Goal: Task Accomplishment & Management: Complete application form

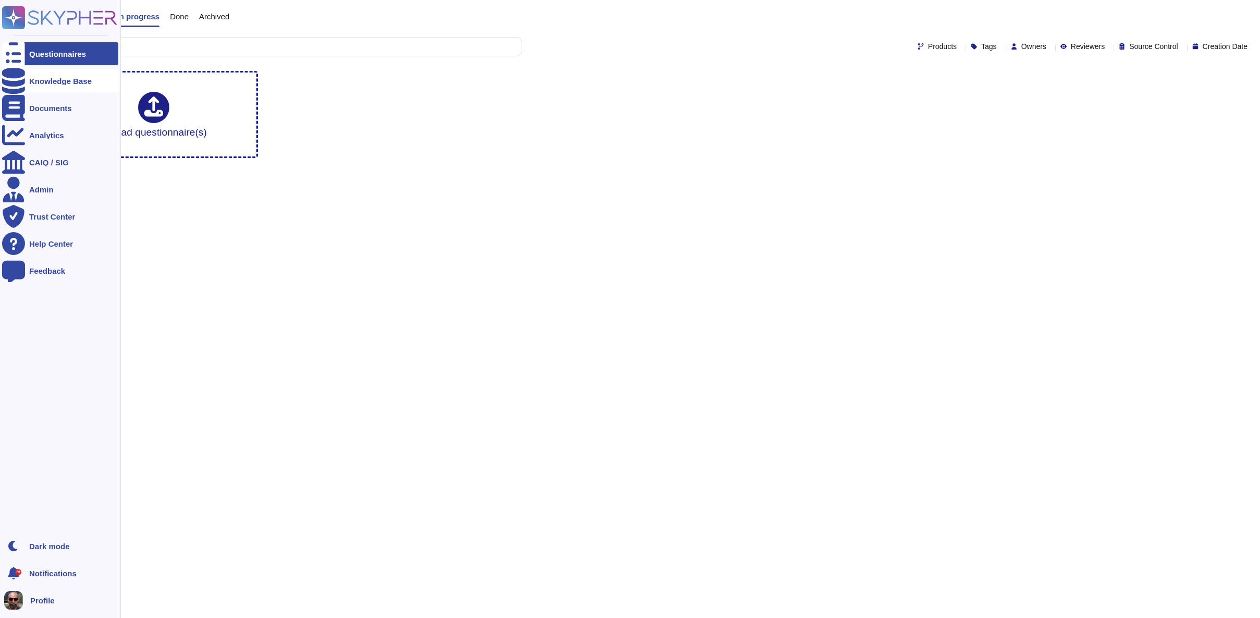
click at [40, 82] on div "Knowledge Base" at bounding box center [60, 81] width 63 height 8
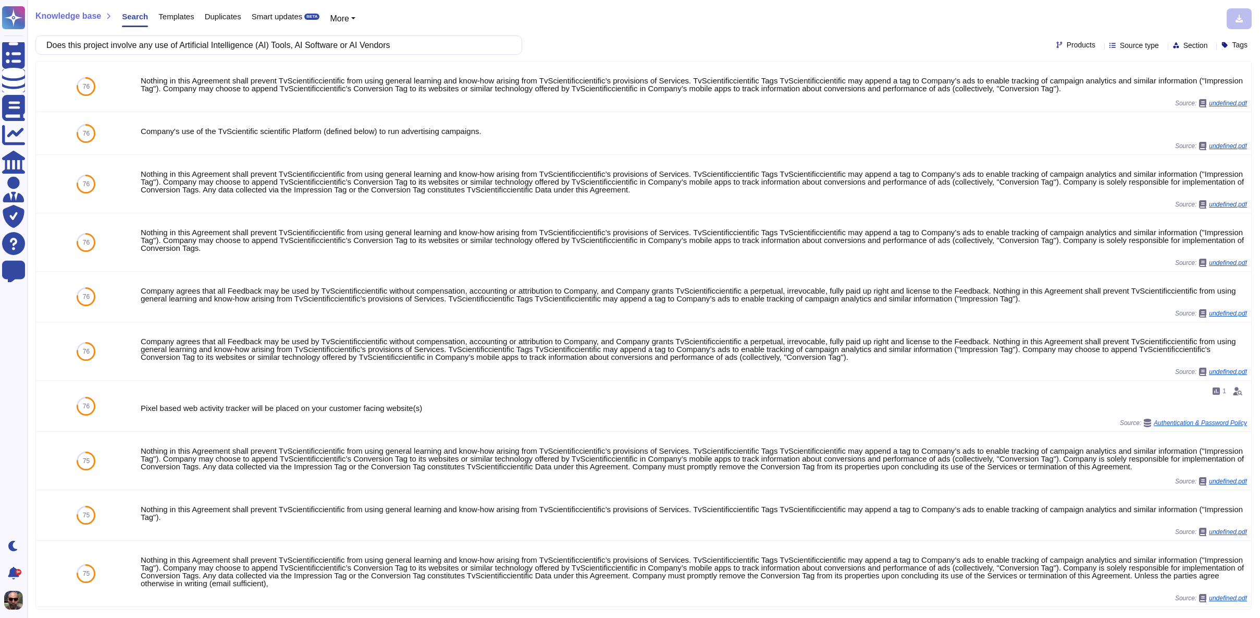
click at [162, 46] on input "Does this project involve any use of Artificial Intelligence (AI) Tools, AI Sof…" at bounding box center [276, 45] width 470 height 18
drag, startPoint x: 148, startPoint y: 45, endPoint x: 79, endPoint y: 48, distance: 69.4
click at [79, 48] on input "Does this project involve any use of Artificial Intelligence (AI) Tools, AI Sof…" at bounding box center [276, 45] width 470 height 18
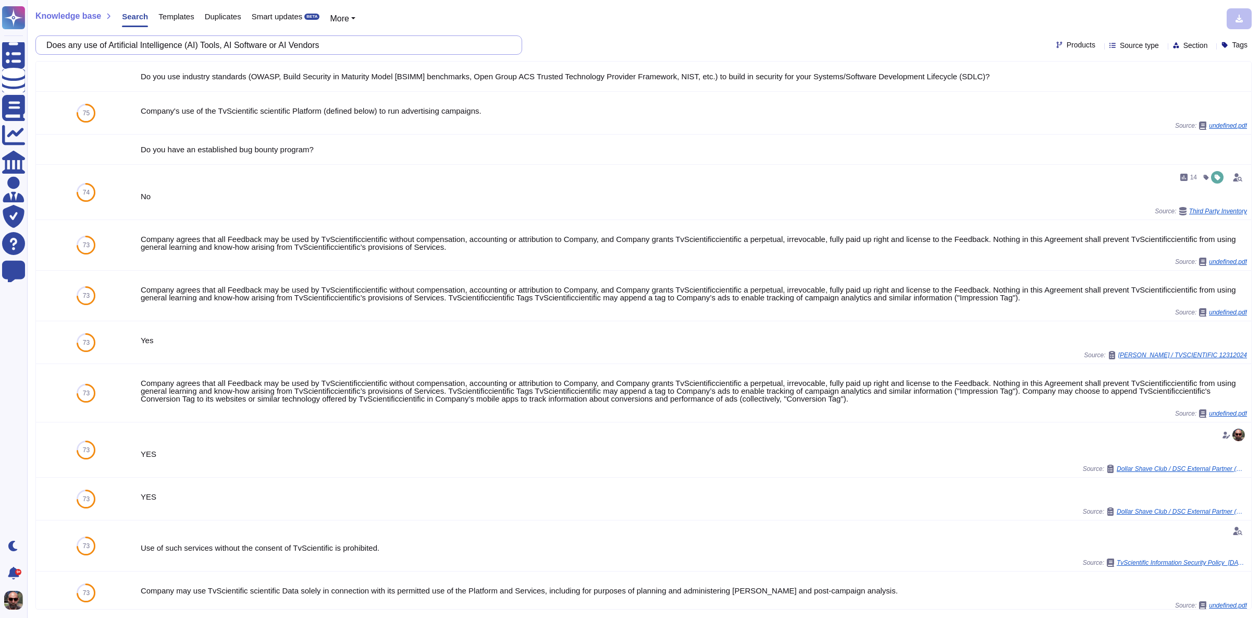
click at [336, 46] on input "Does any use of Artificial Intelligence (AI) Tools, AI Software or AI Vendors" at bounding box center [276, 45] width 470 height 18
paste input "What is the classification of data involved"
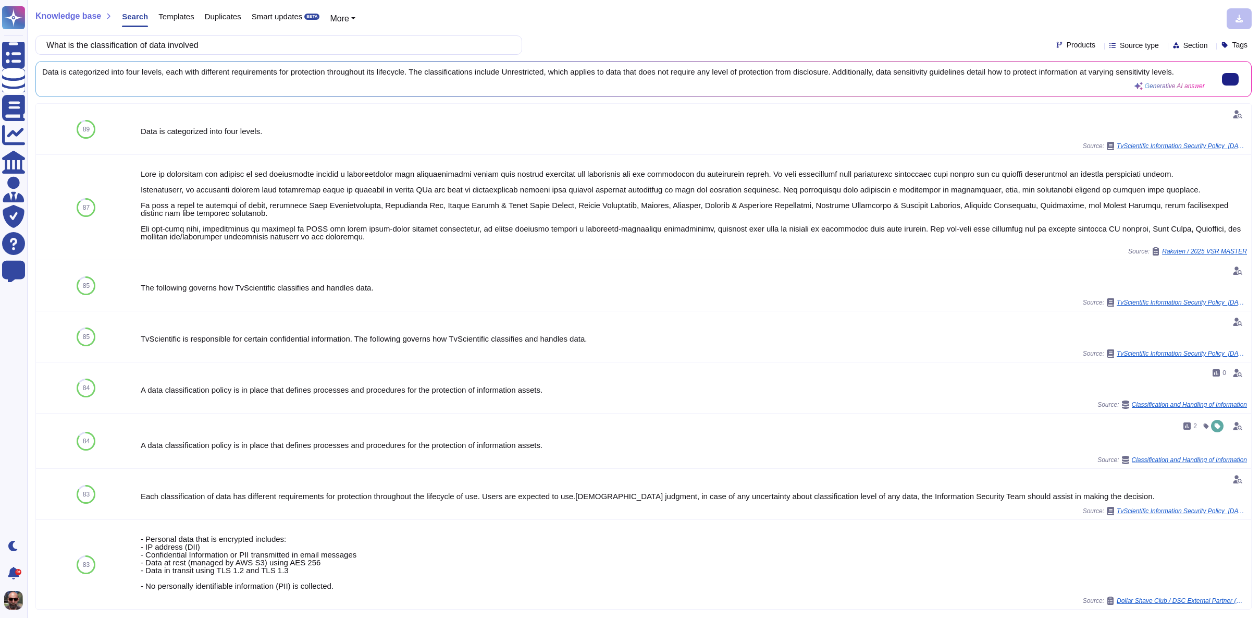
click at [955, 76] on span "Data is categorized into four levels, each with different requirements for prot…" at bounding box center [623, 72] width 1163 height 8
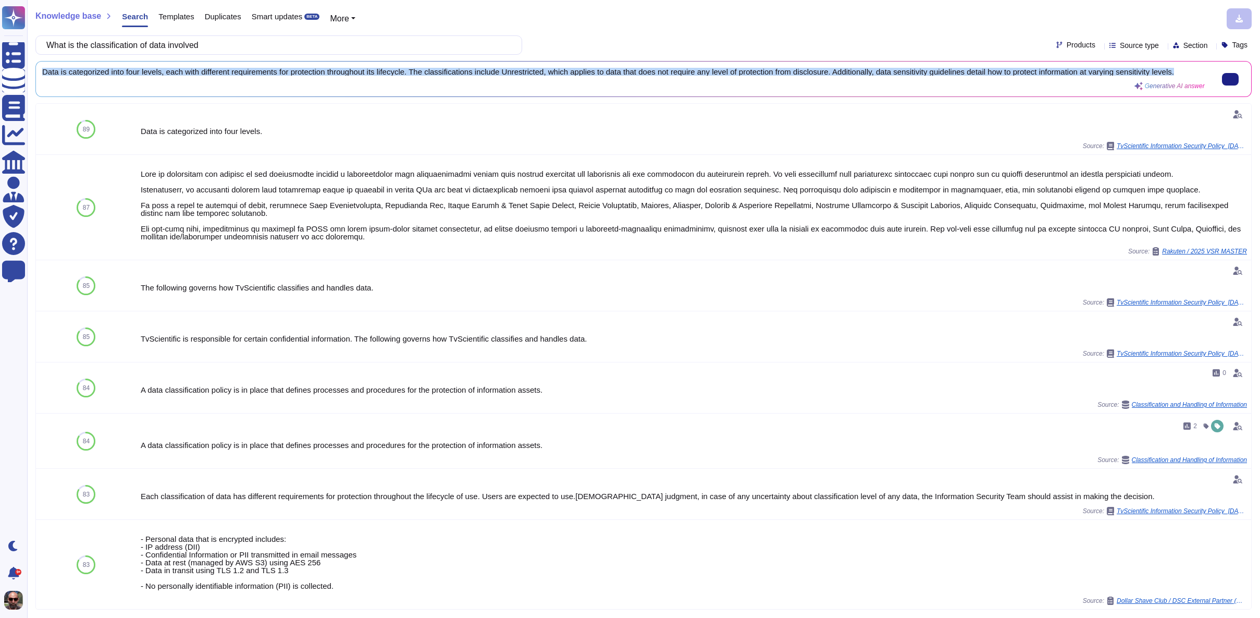
drag, startPoint x: 76, startPoint y: 84, endPoint x: 43, endPoint y: 70, distance: 35.5
click at [43, 70] on div "Data is categorized into four levels, each with different requirements for prot…" at bounding box center [623, 79] width 1163 height 22
copy span "Data is categorized into four levels, each with different requirements for prot…"
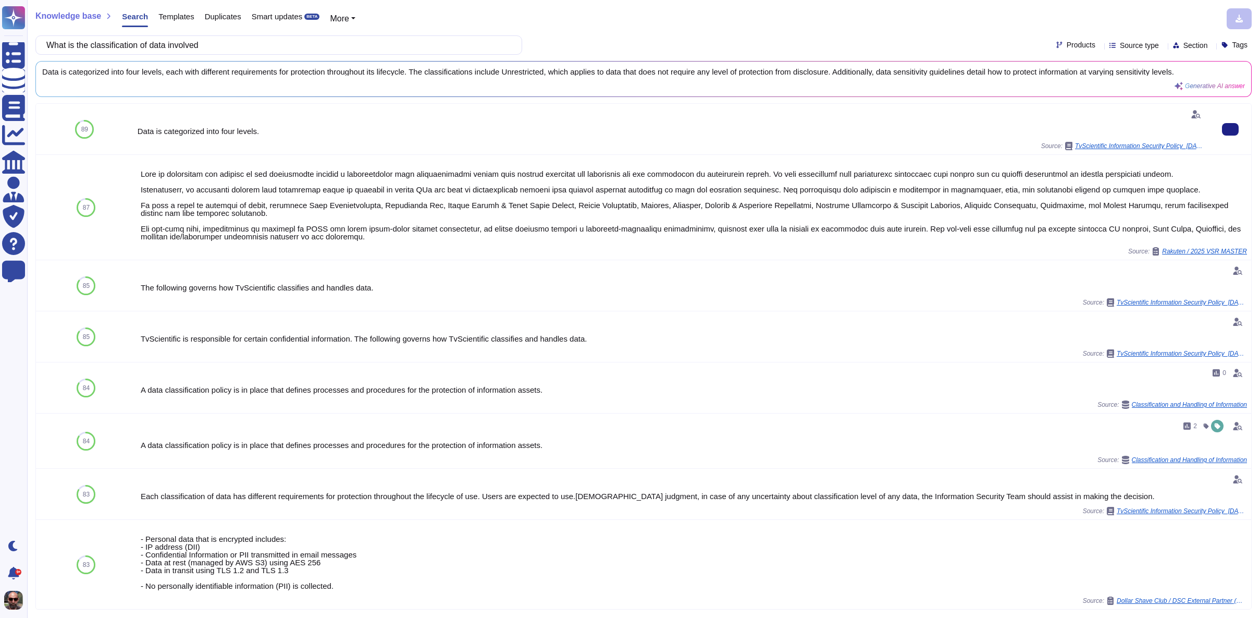
click at [156, 133] on div "Data is categorized into four levels." at bounding box center [672, 131] width 1068 height 8
click at [134, 47] on input "What is the classification of data involved" at bounding box center [276, 45] width 470 height 18
paste input "Is Customer data accessed, collected, shared or processed in this project"
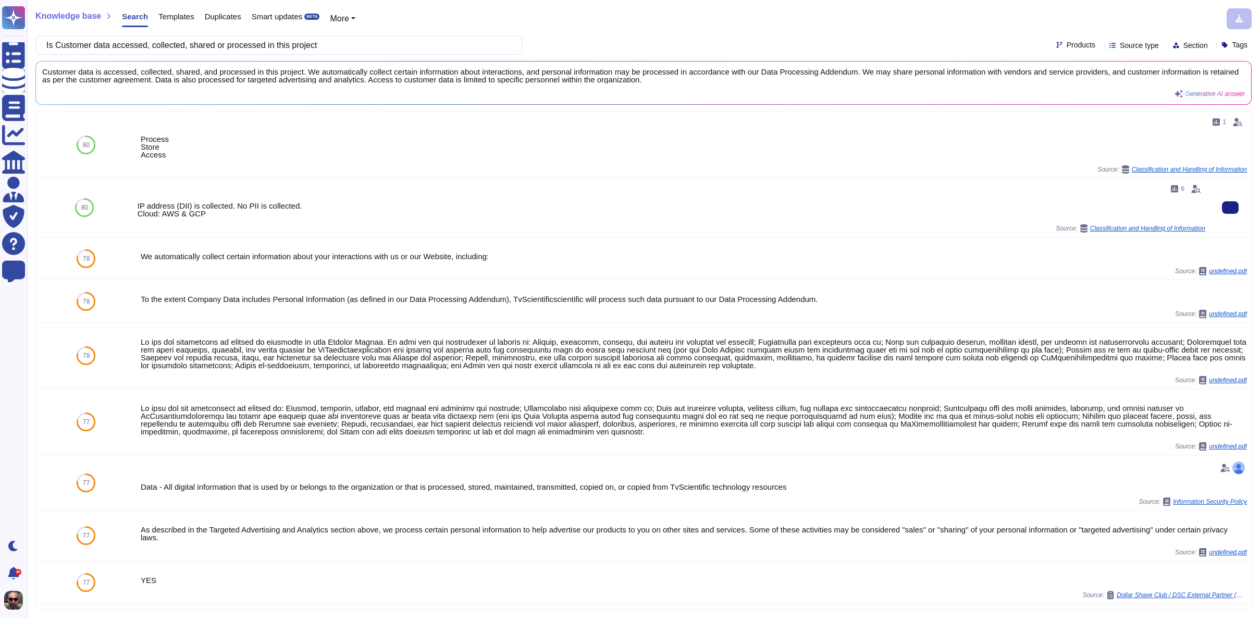
drag, startPoint x: 339, startPoint y: 208, endPoint x: 323, endPoint y: 207, distance: 16.7
click at [338, 208] on div "IP address (DII) is collected. No PII is collected. Cloud: AWS & GCP" at bounding box center [672, 210] width 1068 height 16
drag, startPoint x: 307, startPoint y: 208, endPoint x: 142, endPoint y: 201, distance: 165.4
click at [142, 202] on div "IP address (DII) is collected. No PII is collected. Cloud: AWS & GCP" at bounding box center [672, 210] width 1068 height 16
click at [322, 202] on div "IP address (DII) is collected. No PII is collected. Cloud: AWS & GCP" at bounding box center [672, 210] width 1068 height 16
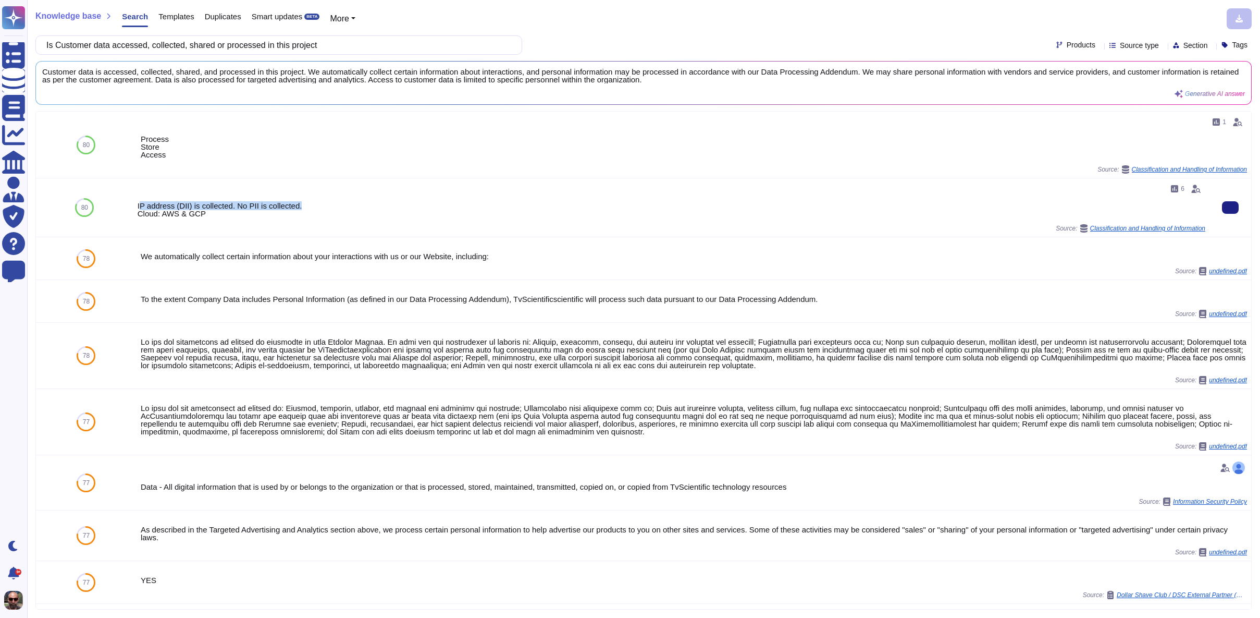
drag, startPoint x: 315, startPoint y: 203, endPoint x: 147, endPoint y: 199, distance: 168.4
click at [147, 199] on div "6 IP address (DII) is collected. No PII is collected. Cloud: AWS & GCP Source: …" at bounding box center [672, 207] width 1068 height 50
copy div "IP address (DII) is collected. No PII is collected."
click at [352, 45] on input "Is Customer data accessed, collected, shared or processed in this project" at bounding box center [276, 45] width 470 height 18
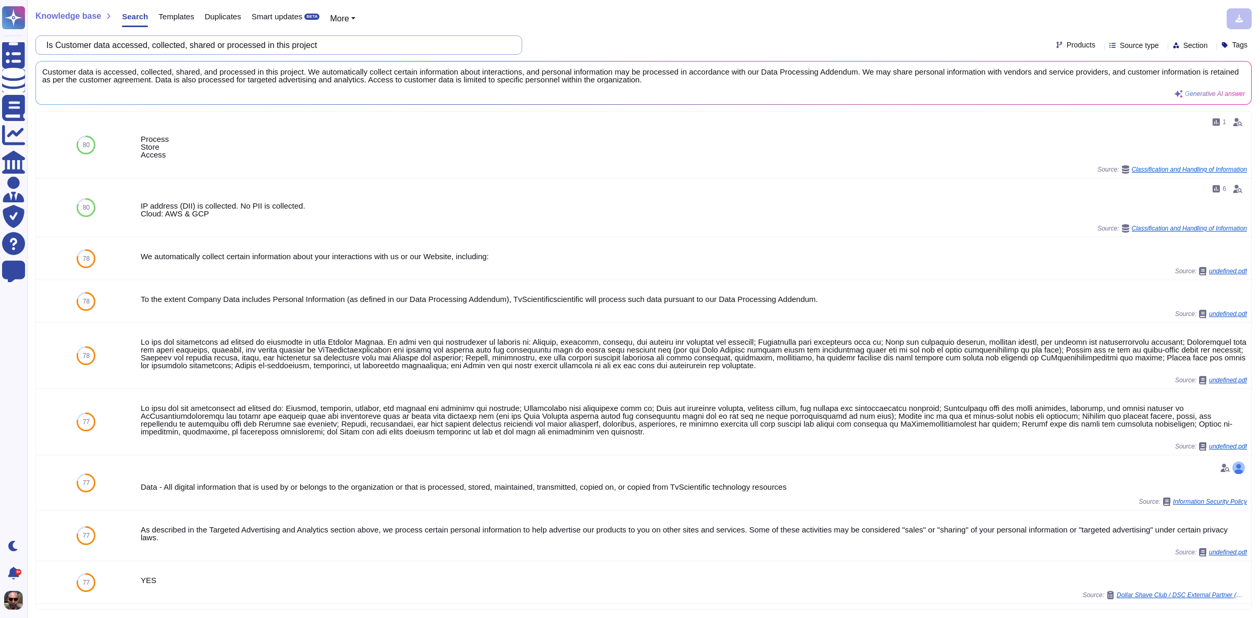
click at [352, 45] on input "Is Customer data accessed, collected, shared or processed in this project" at bounding box center [276, 45] width 470 height 18
paste input "Workforce/Associate"
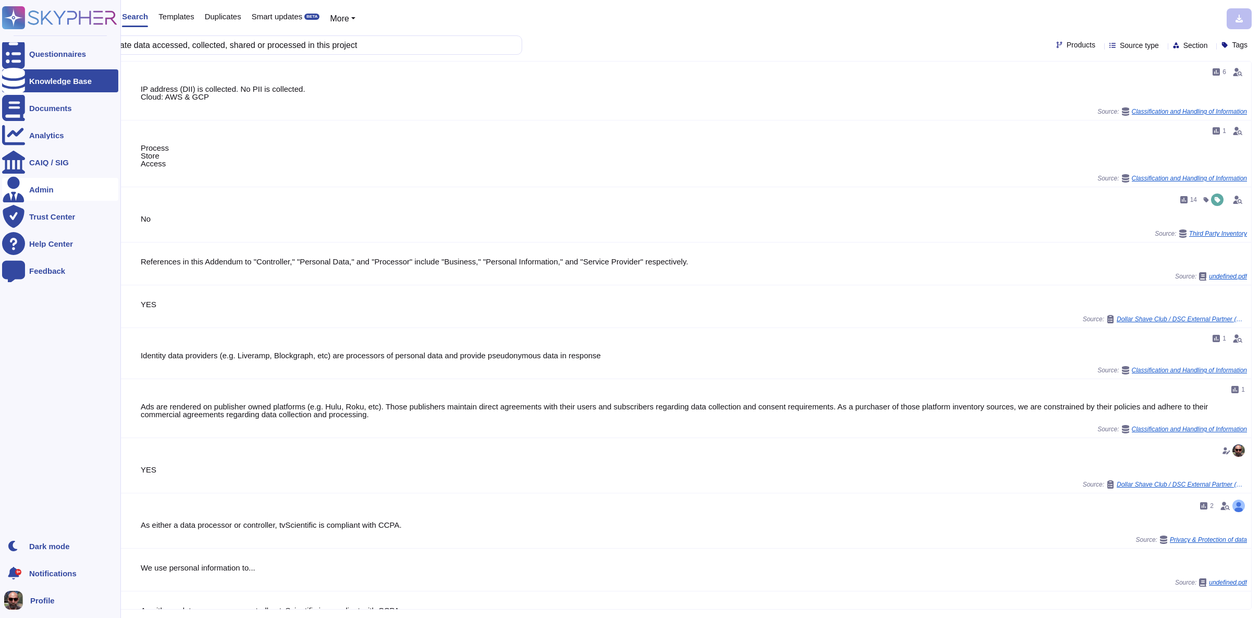
type input "Is Workforce/Associate data accessed, collected, shared or processed in this pr…"
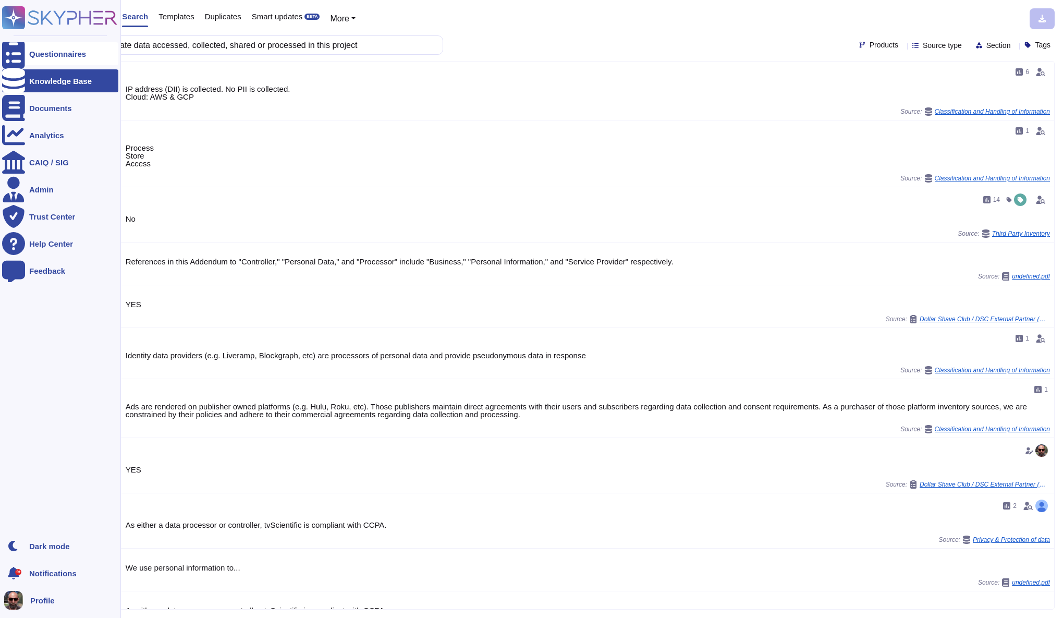
click at [32, 51] on div "Questionnaires" at bounding box center [57, 54] width 57 height 8
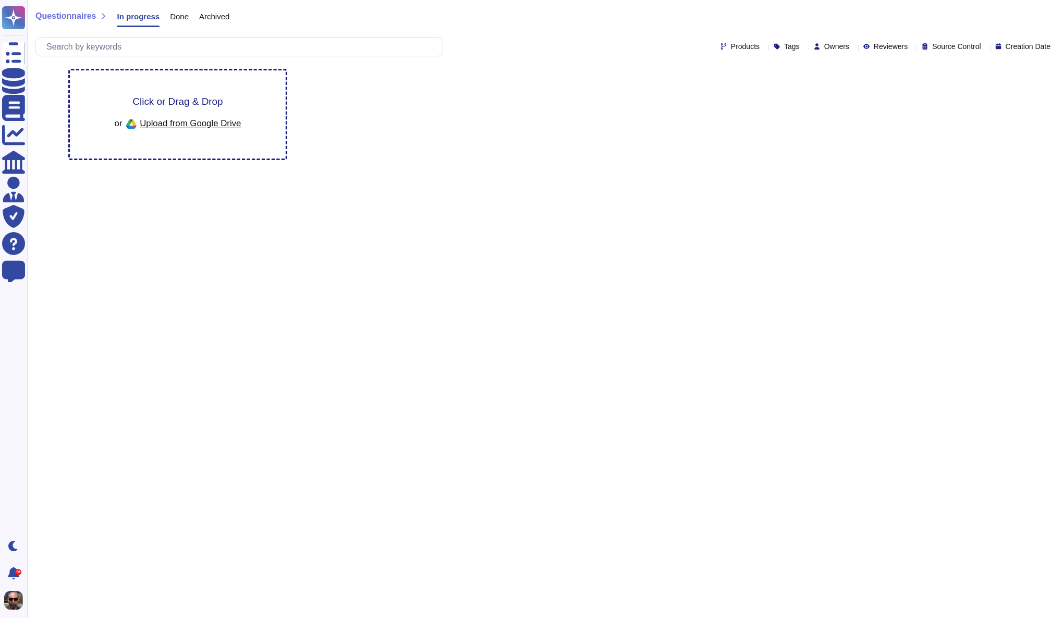
click at [184, 123] on span "Upload from Google Drive" at bounding box center [190, 122] width 101 height 9
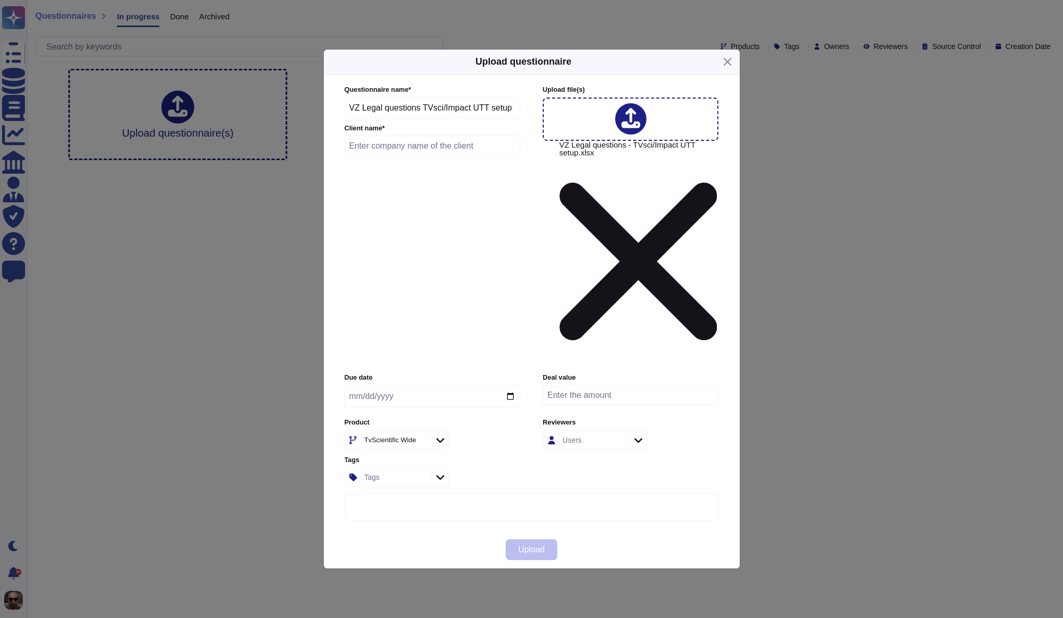
click at [410, 156] on input "text" at bounding box center [433, 146] width 176 height 21
type input "Verizon"
click at [460, 385] on input "date" at bounding box center [433, 396] width 176 height 22
click at [508, 385] on input "date" at bounding box center [433, 396] width 176 height 22
type input "[DATE]"
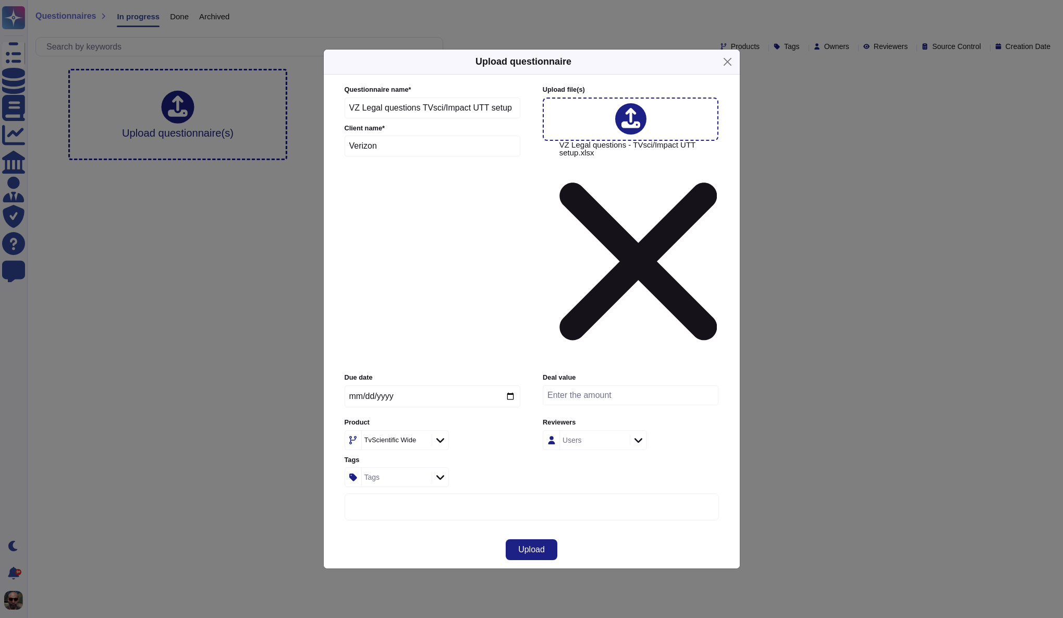
click at [639, 434] on div at bounding box center [638, 439] width 17 height 11
click at [559, 472] on div at bounding box center [555, 474] width 8 height 8
click at [697, 531] on div "Upload" at bounding box center [532, 550] width 416 height 38
click at [546, 539] on button "Upload" at bounding box center [532, 549] width 52 height 21
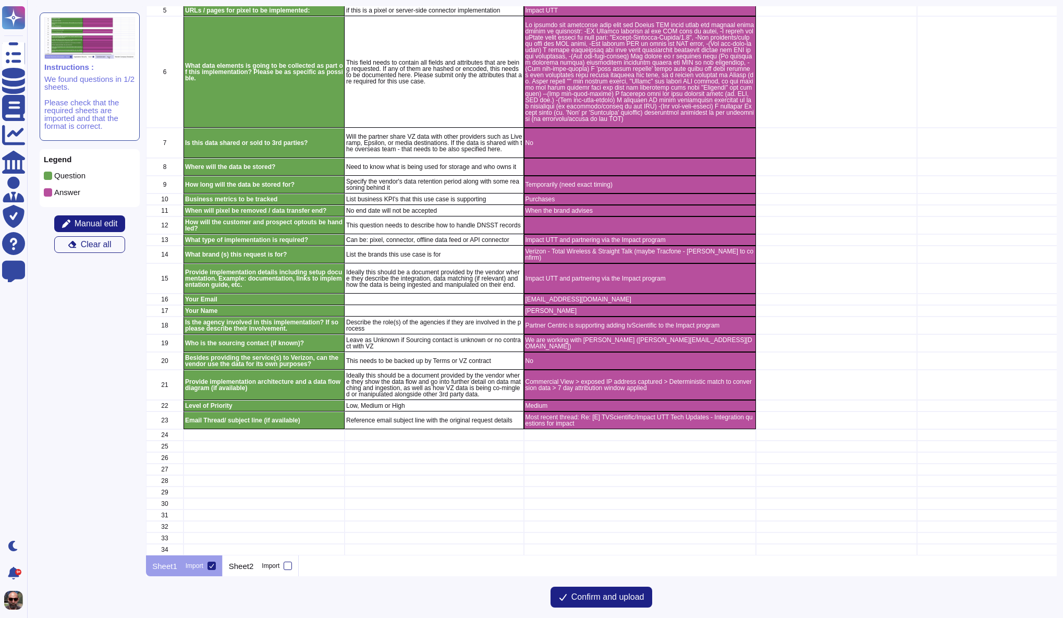
scroll to position [137, 0]
click at [599, 600] on span "Confirm and upload" at bounding box center [607, 597] width 73 height 8
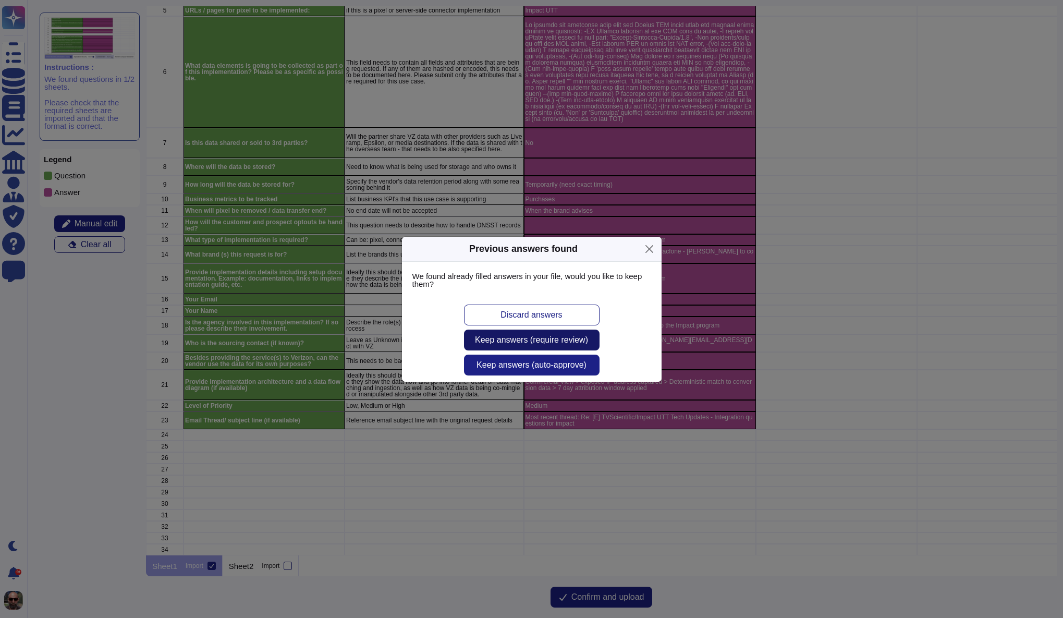
click at [553, 342] on span "Keep answers (require review)" at bounding box center [531, 340] width 113 height 8
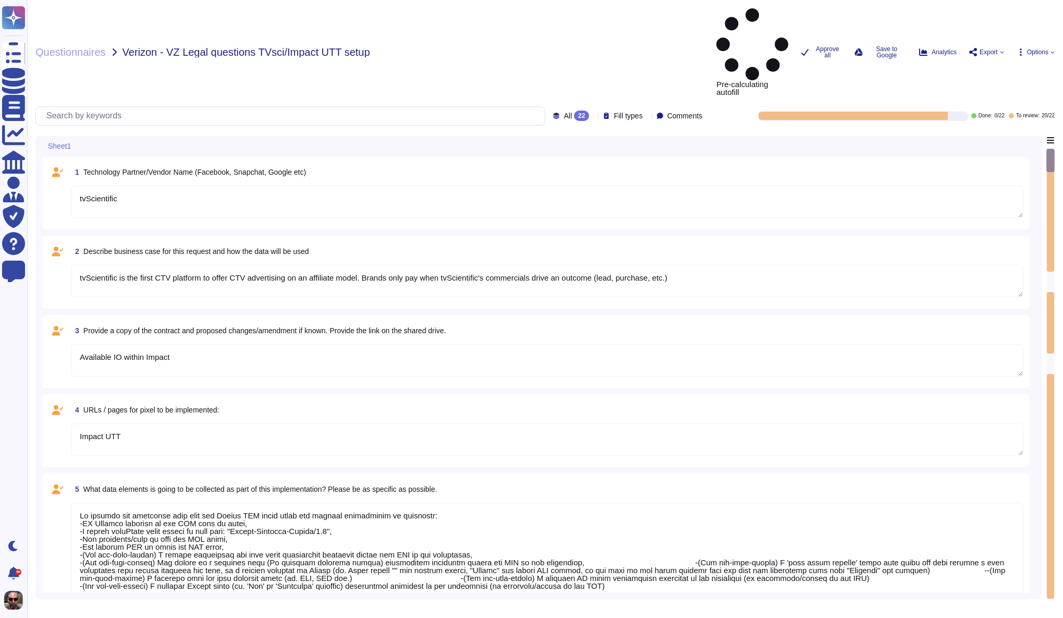
type textarea "tvScientific"
type textarea "tvScientific is the first CTV platform to offer CTV advertising on an affiliate…"
type textarea "Available IO within Impact"
type textarea "Impact UTT"
type textarea "We receive the following data from the Impact UTT setup after the partner integ…"
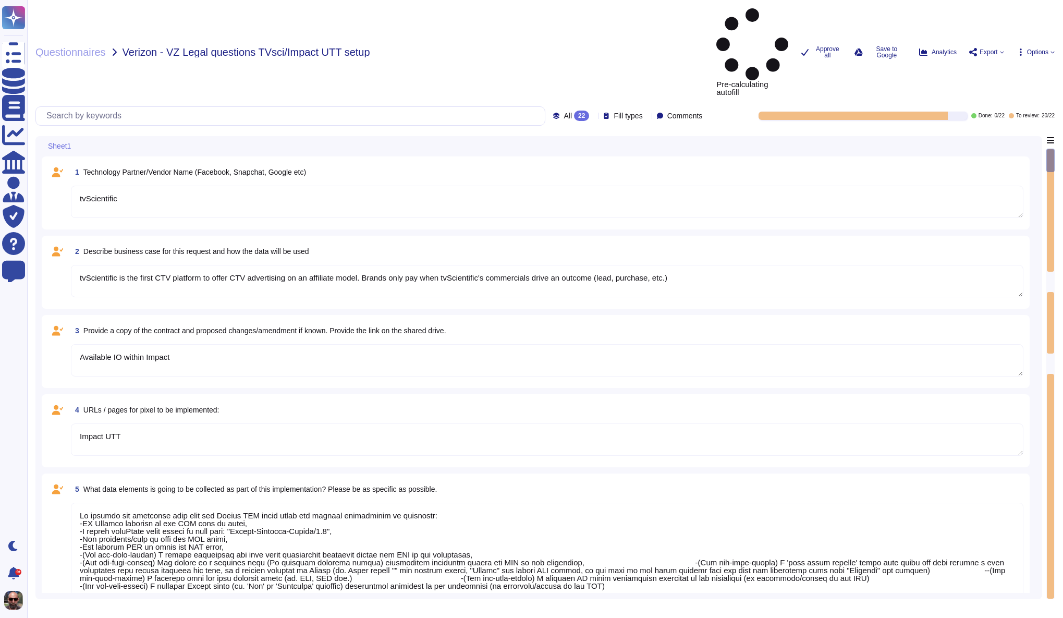
type textarea "No"
type textarea "Temporarily (need exact timing)"
type textarea "Purchases"
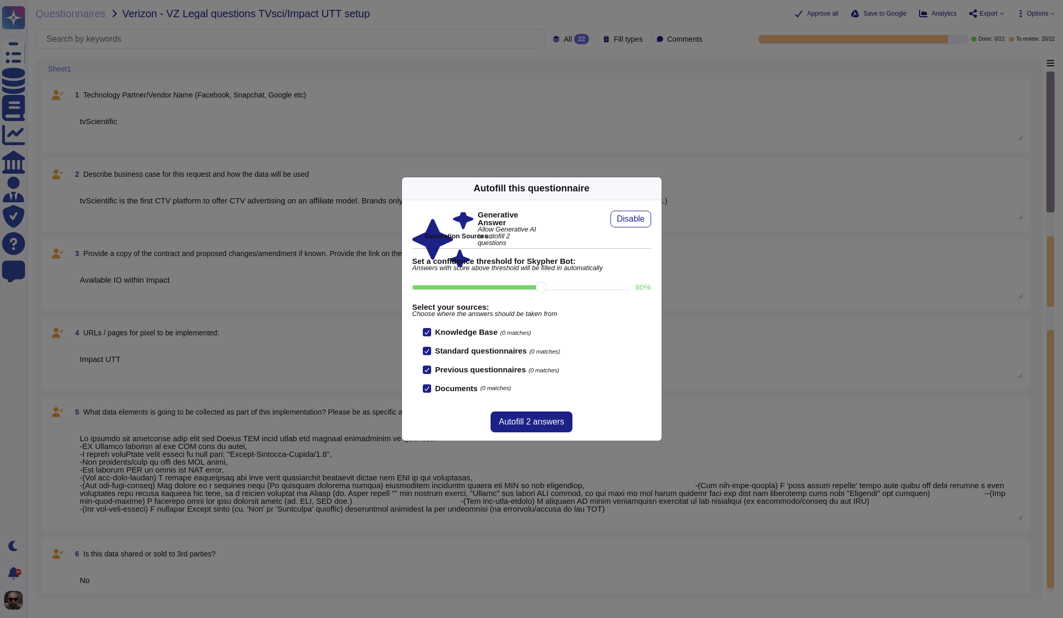
type textarea "When the brand advises"
click at [544, 423] on span "Autofill 2 answers" at bounding box center [531, 422] width 65 height 8
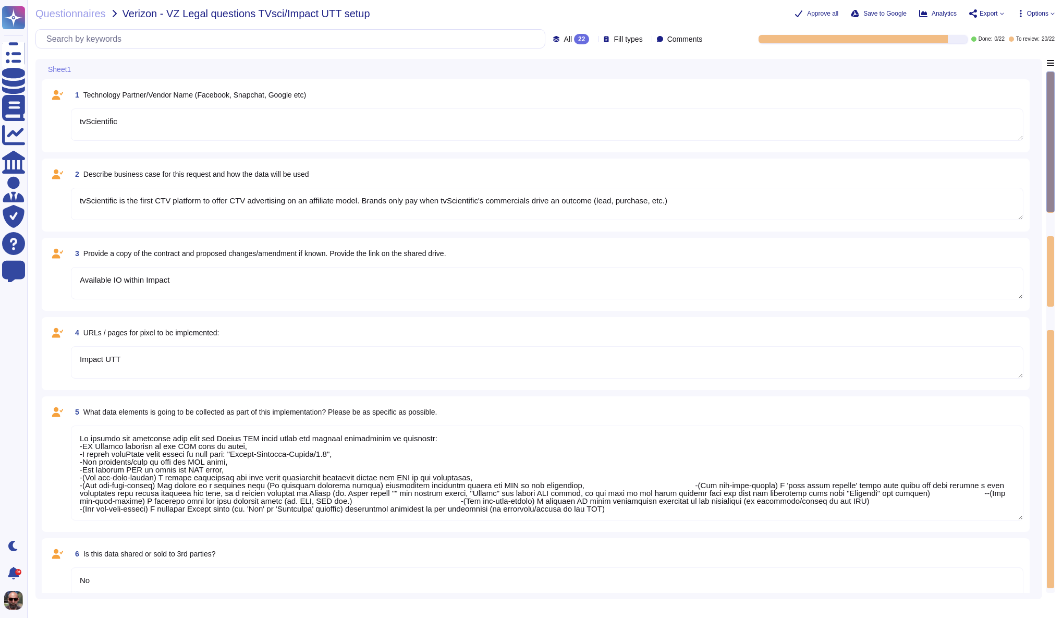
type textarea "The data will be stored in data centers located in the [GEOGRAPHIC_DATA], speci…"
click at [438, 94] on div "1 Technology Partner/Vendor Name (Facebook, Snapchat, Google etc)" at bounding box center [547, 94] width 952 height 19
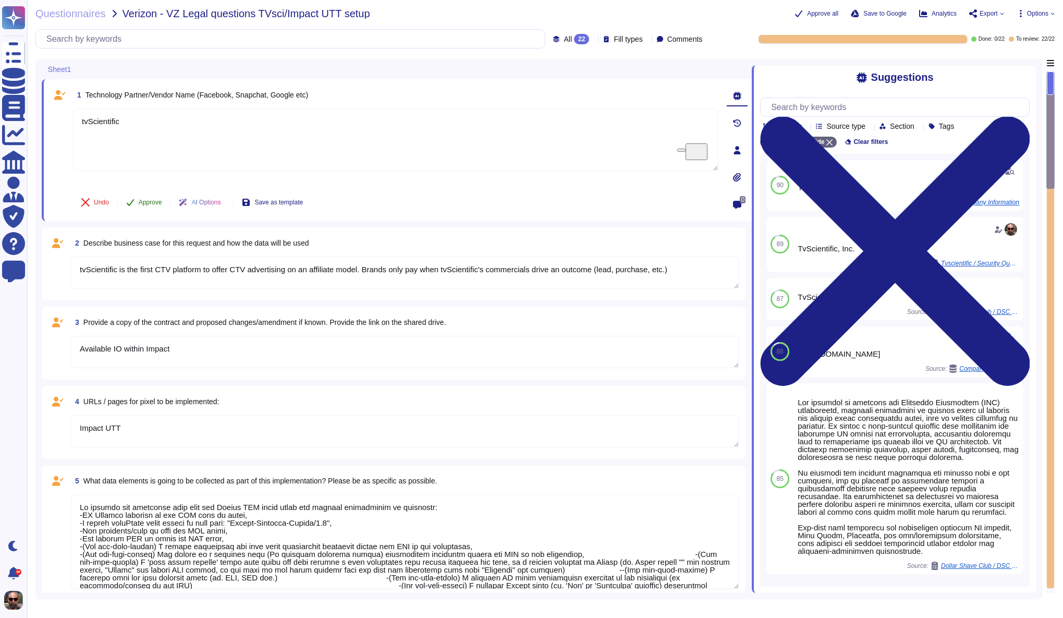
click at [154, 197] on button "Approve" at bounding box center [144, 202] width 53 height 21
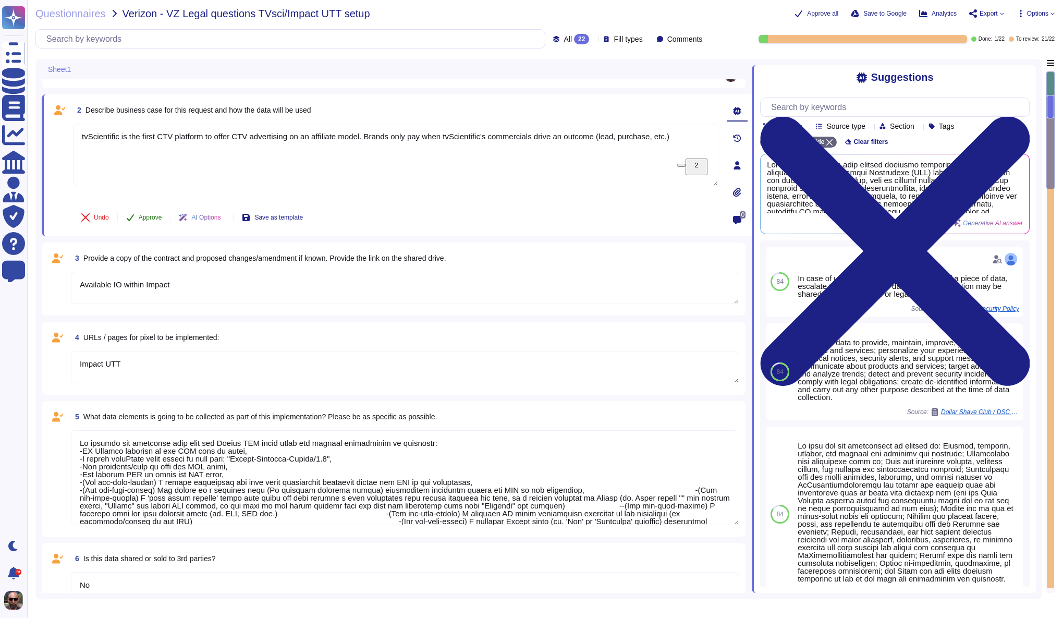
scroll to position [85, 0]
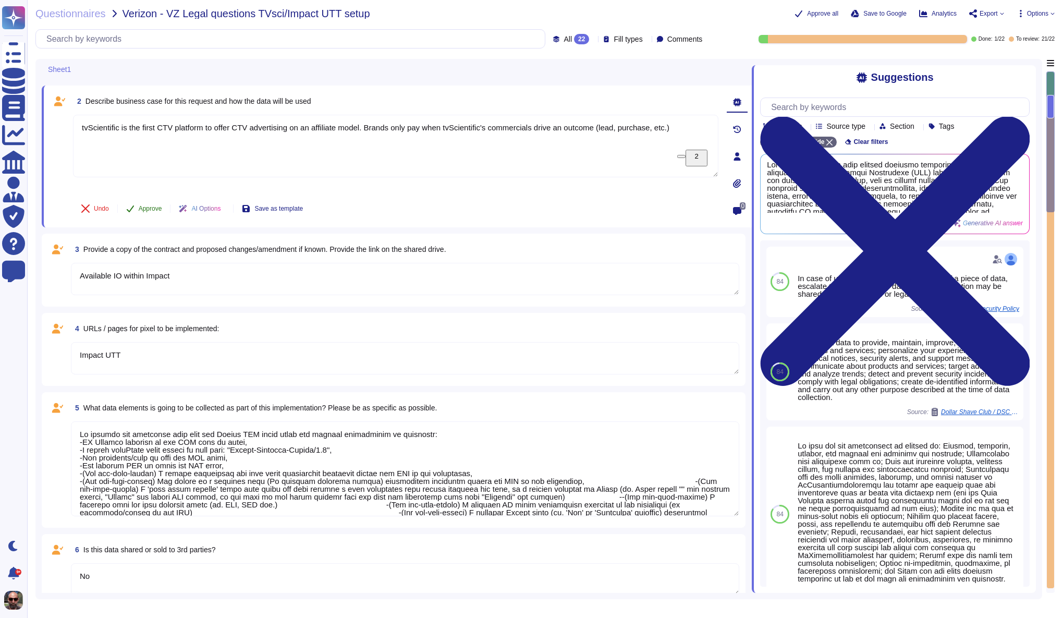
type textarea "Purchases"
click at [147, 207] on span "Approve" at bounding box center [150, 208] width 23 height 6
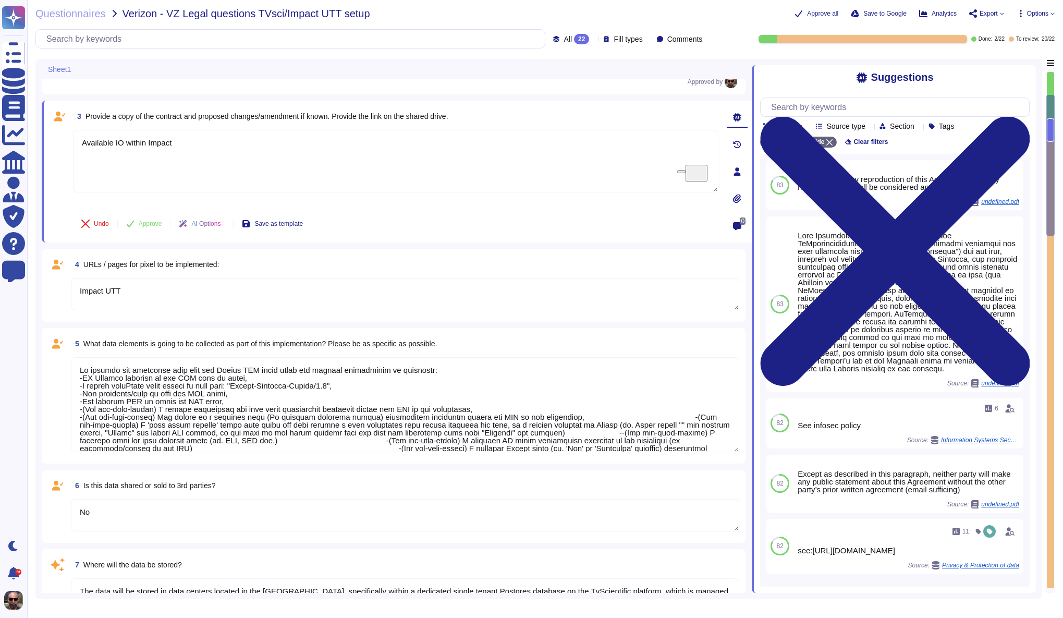
type textarea "When the brand advises"
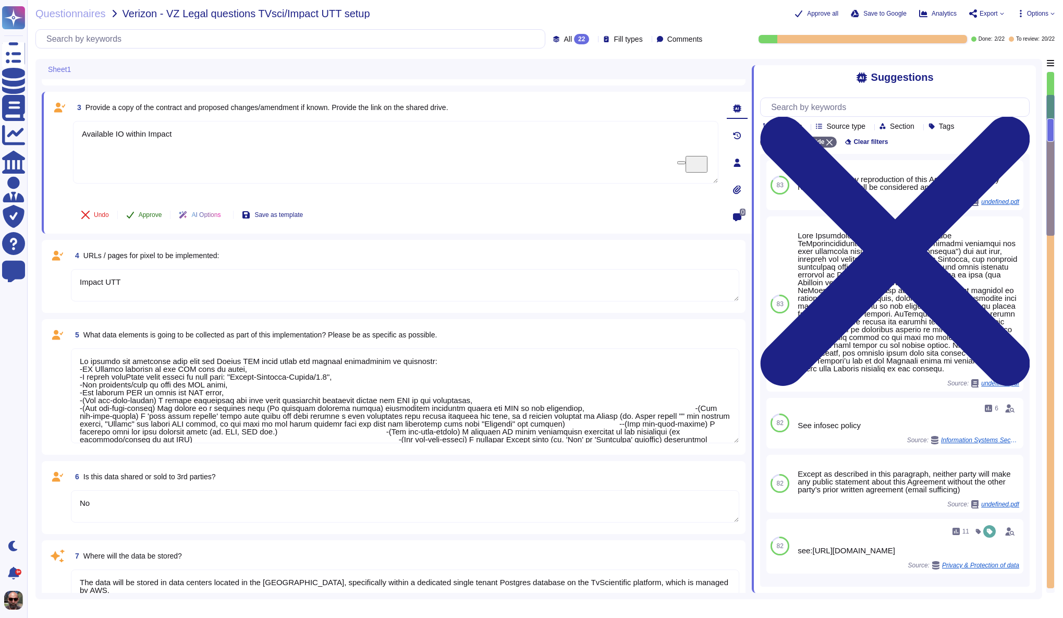
click at [147, 218] on span "Approve" at bounding box center [150, 215] width 23 height 6
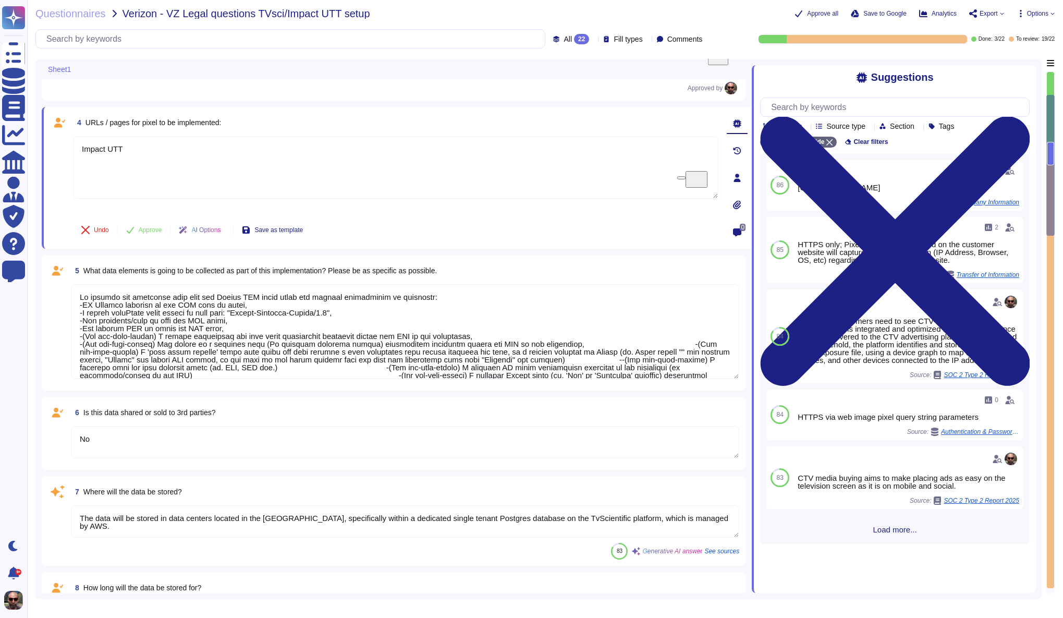
scroll to position [256, 0]
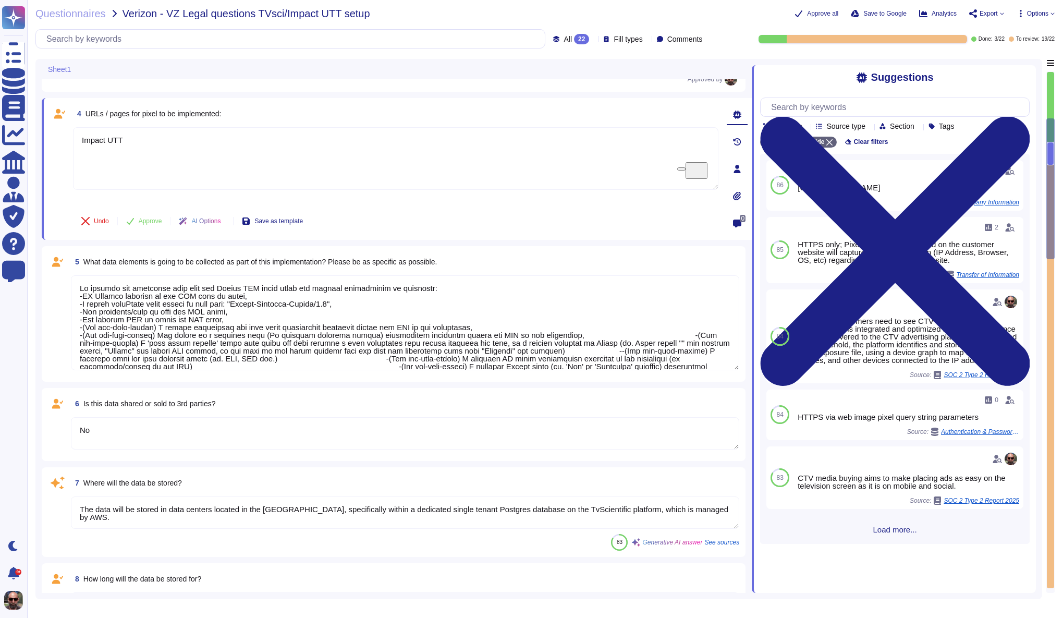
type textarea "Customers and prospects can opt out of receiving promotional emails by followin…"
click at [145, 218] on span "Approve" at bounding box center [150, 221] width 23 height 6
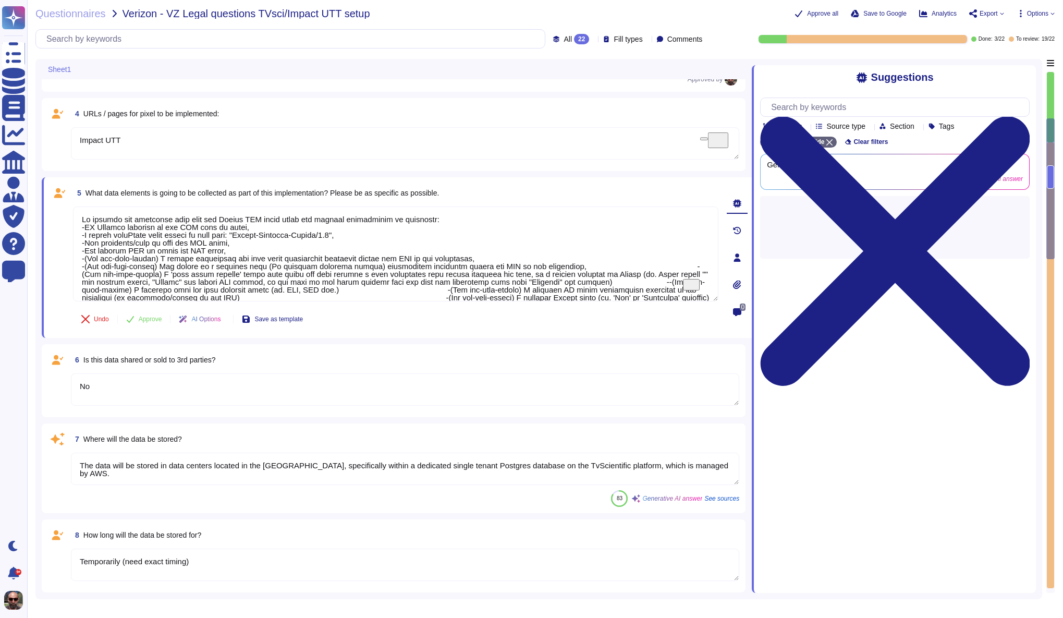
type textarea "Impact UTT and partnering via the Impact program"
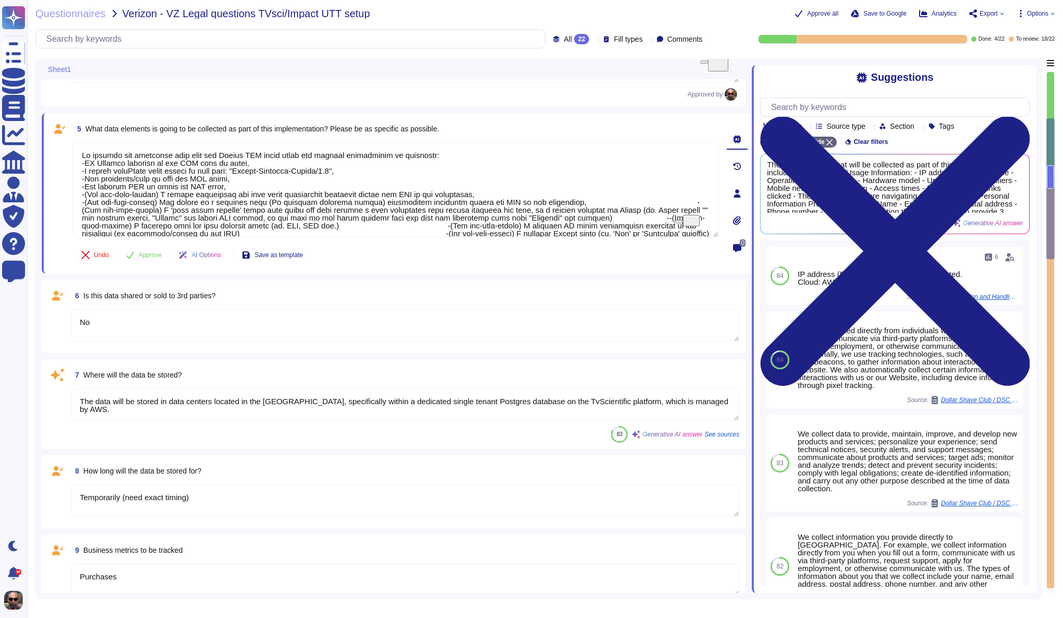
scroll to position [342, 0]
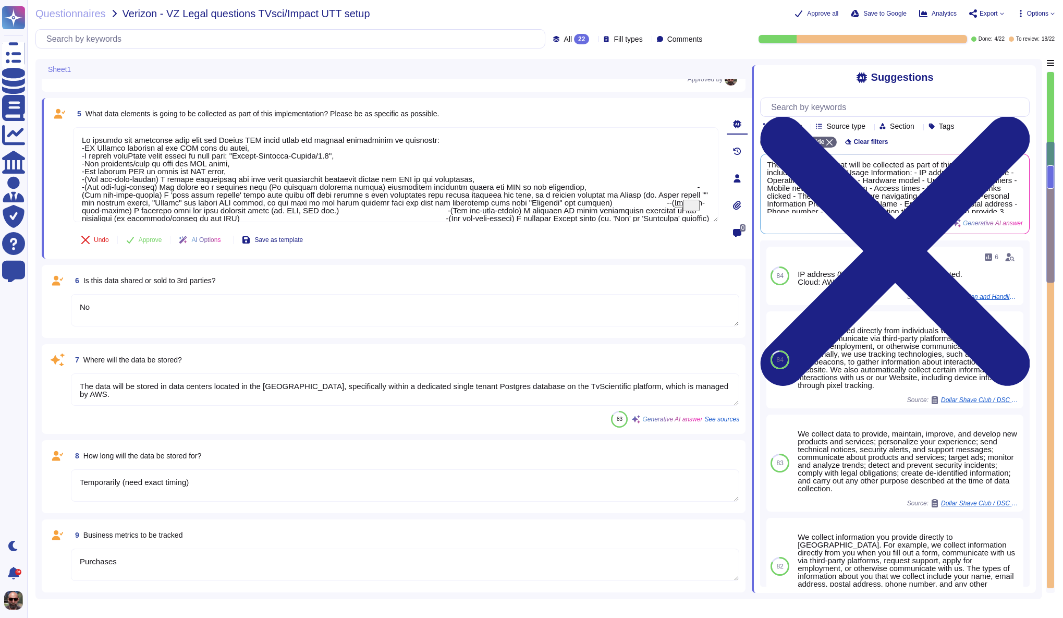
type textarea "Impact UTT and partnering via the Impact program"
type textarea "Verizon - Total Wireless & Straight Talk (maybe Tracfone - [PERSON_NAME] to con…"
click at [149, 243] on span "Approve" at bounding box center [150, 240] width 23 height 6
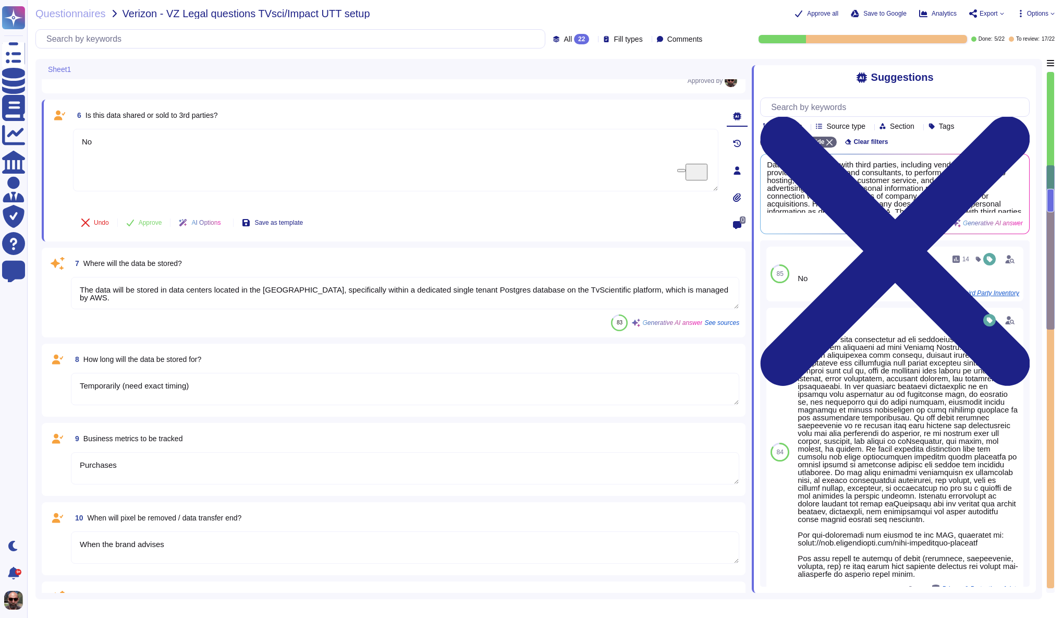
scroll to position [490, 0]
type textarea "Verizon - Total Wireless & Straight Talk (maybe Tracfone - [PERSON_NAME] to con…"
type textarea "Impact UTT and partnering via the Impact program"
click at [148, 222] on span "Approve" at bounding box center [150, 221] width 23 height 6
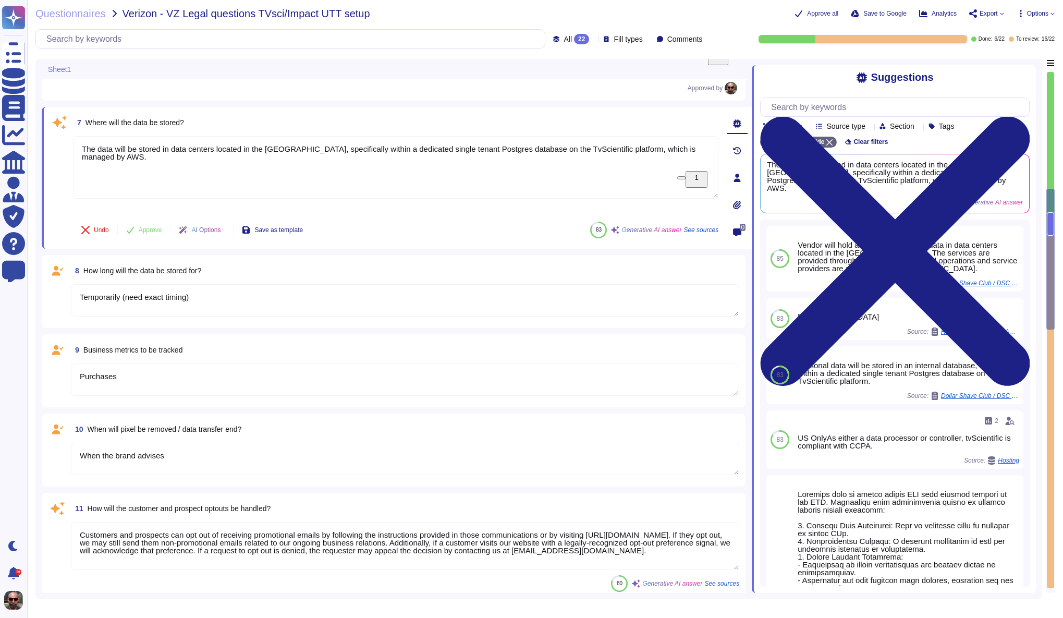
type textarea "[EMAIL_ADDRESS][DOMAIN_NAME]"
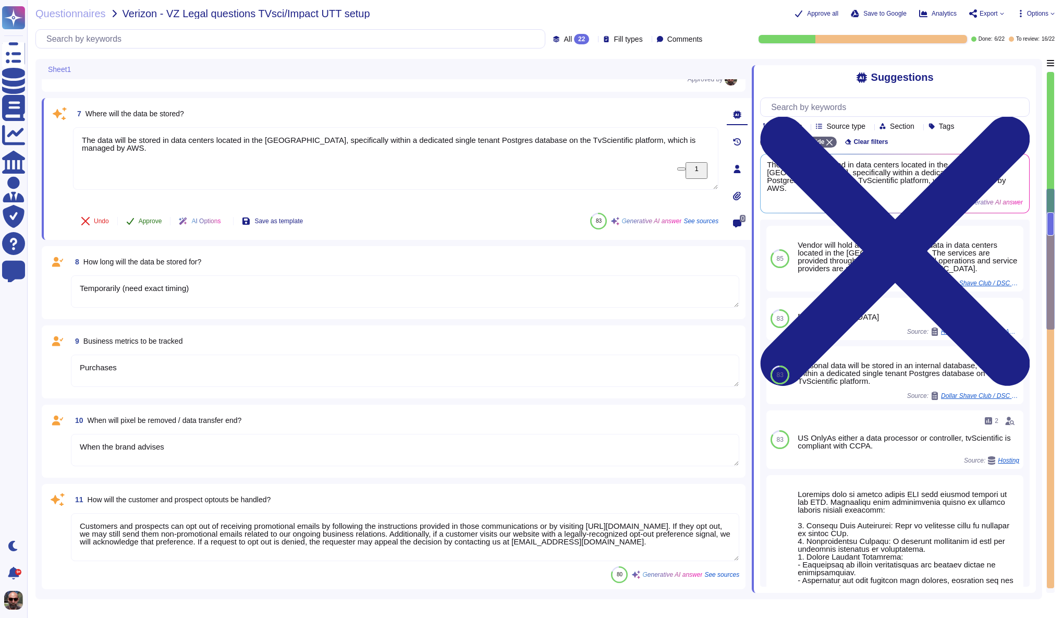
click at [154, 218] on span "Approve" at bounding box center [150, 221] width 23 height 6
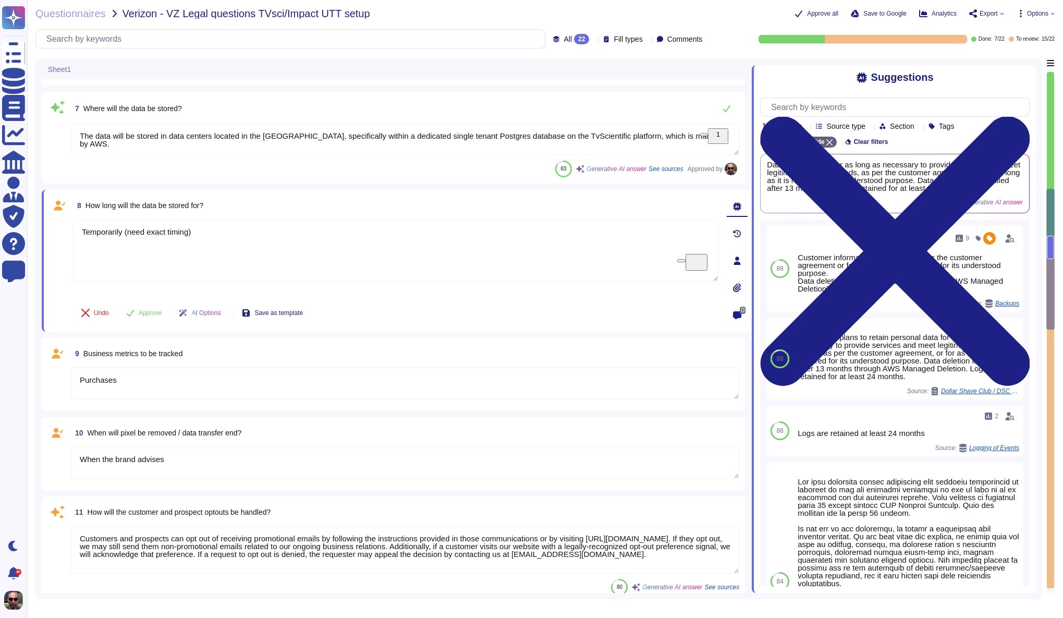
type textarea "[EMAIL_ADDRESS][DOMAIN_NAME]"
type textarea "[PERSON_NAME]"
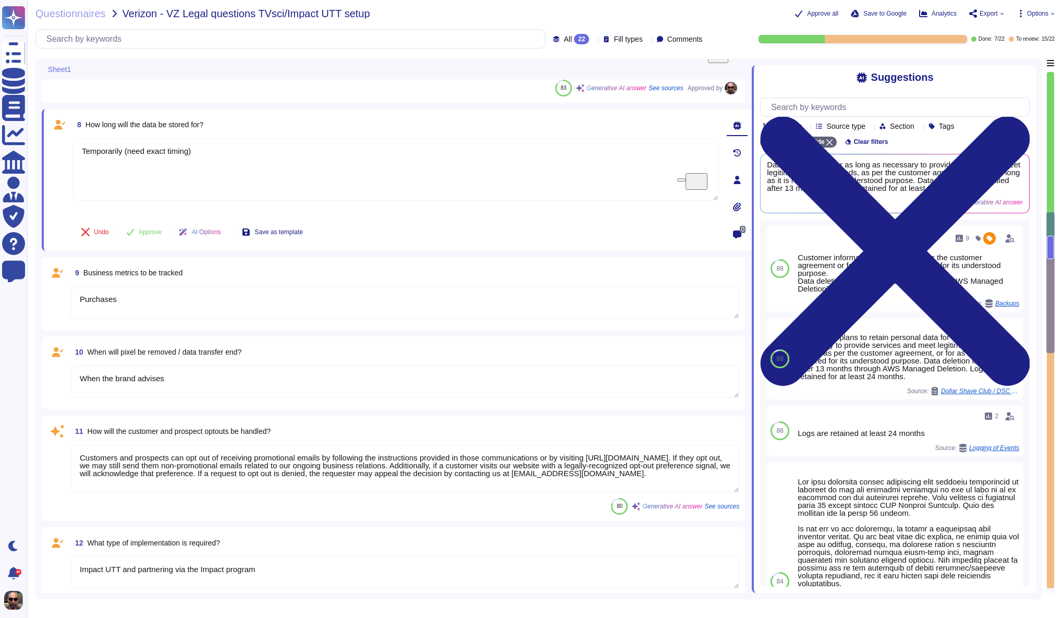
scroll to position [667, 0]
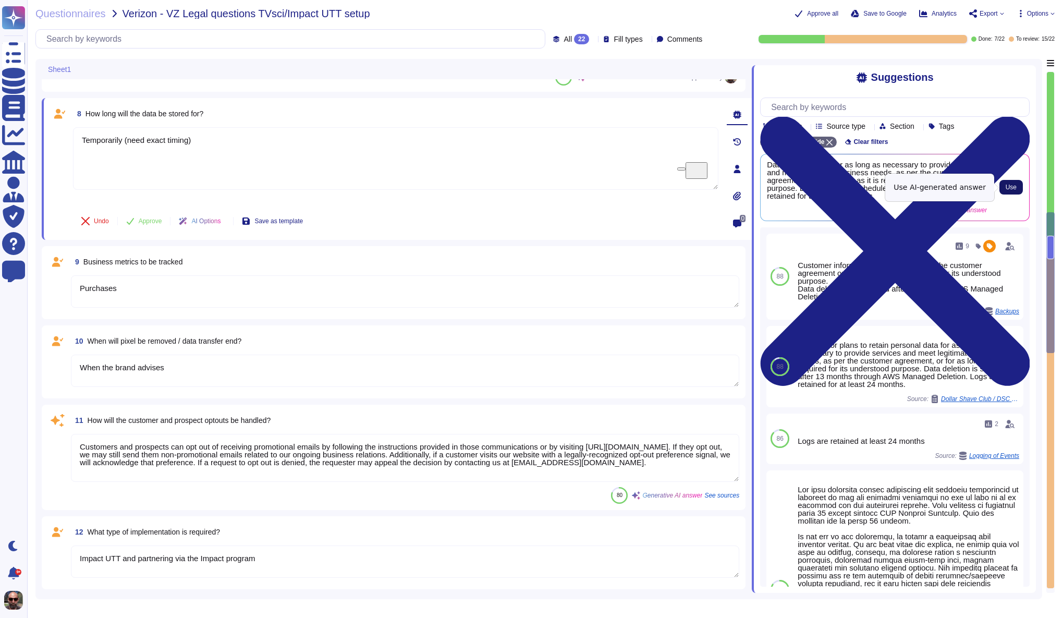
click at [1006, 186] on span "Use" at bounding box center [1011, 187] width 11 height 6
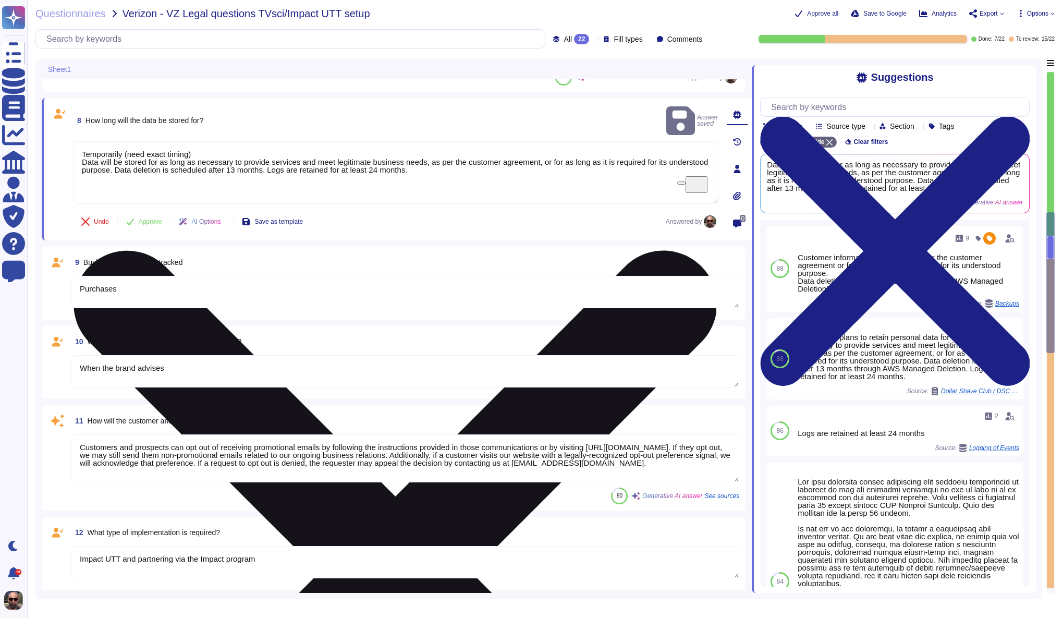
drag, startPoint x: 197, startPoint y: 137, endPoint x: 96, endPoint y: 134, distance: 100.6
click at [96, 141] on textarea "Temporarily (need exact timing) Data will be stored for as long as necessary to…" at bounding box center [395, 172] width 645 height 63
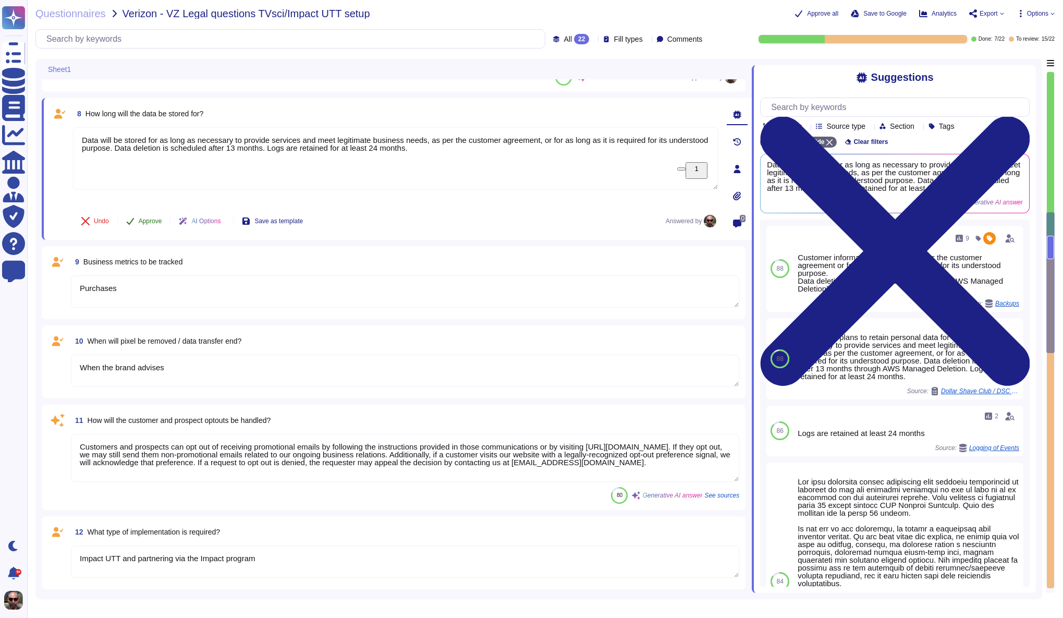
type textarea "Data will be stored for as long as necessary to provide services and meet legit…"
click at [150, 223] on span "Approve" at bounding box center [150, 221] width 23 height 6
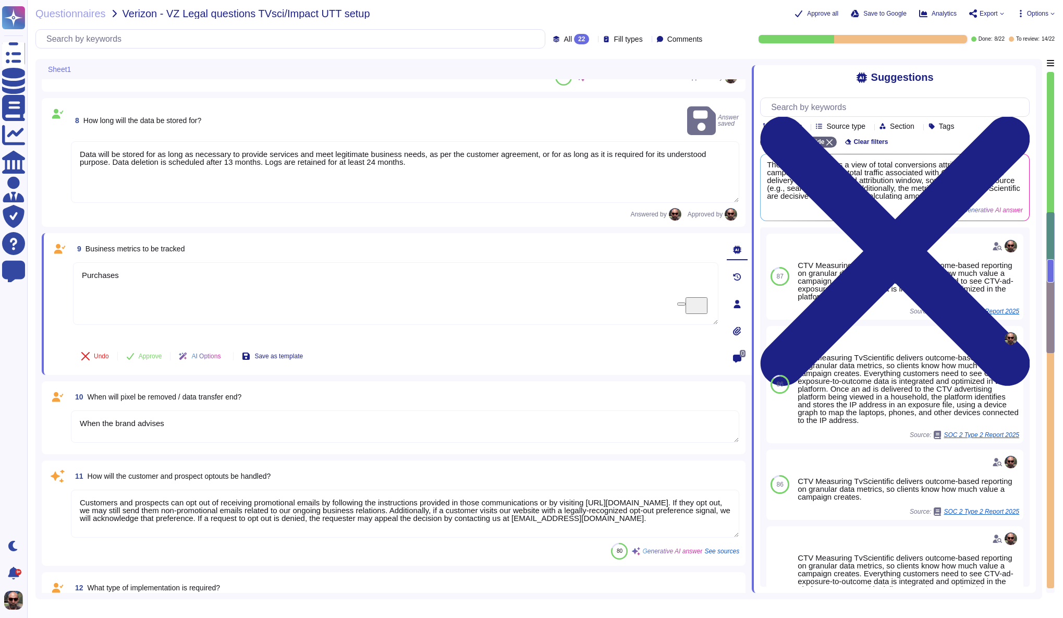
scroll to position [782, 0]
type textarea "[PERSON_NAME]"
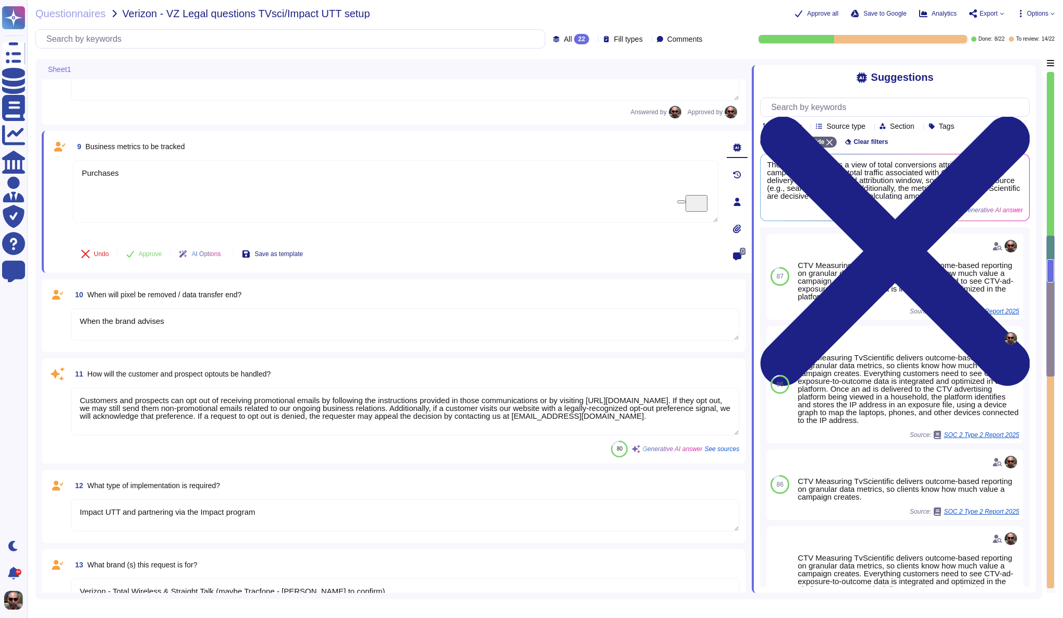
type textarea "Partner Centric is supporting adding tvScientific to the Impact program"
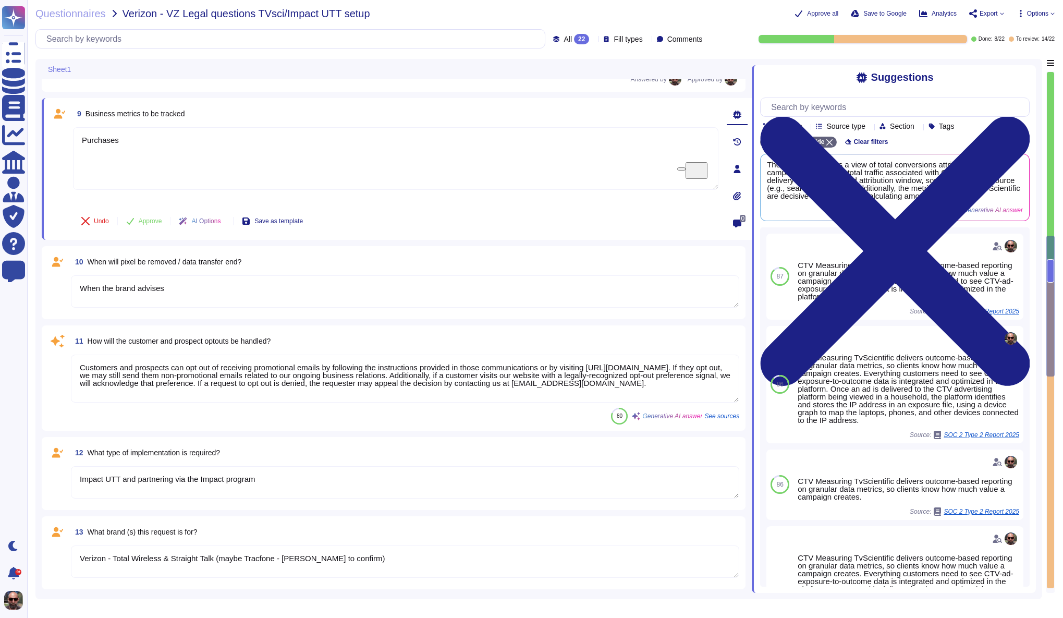
click at [150, 223] on span "Approve" at bounding box center [150, 221] width 23 height 6
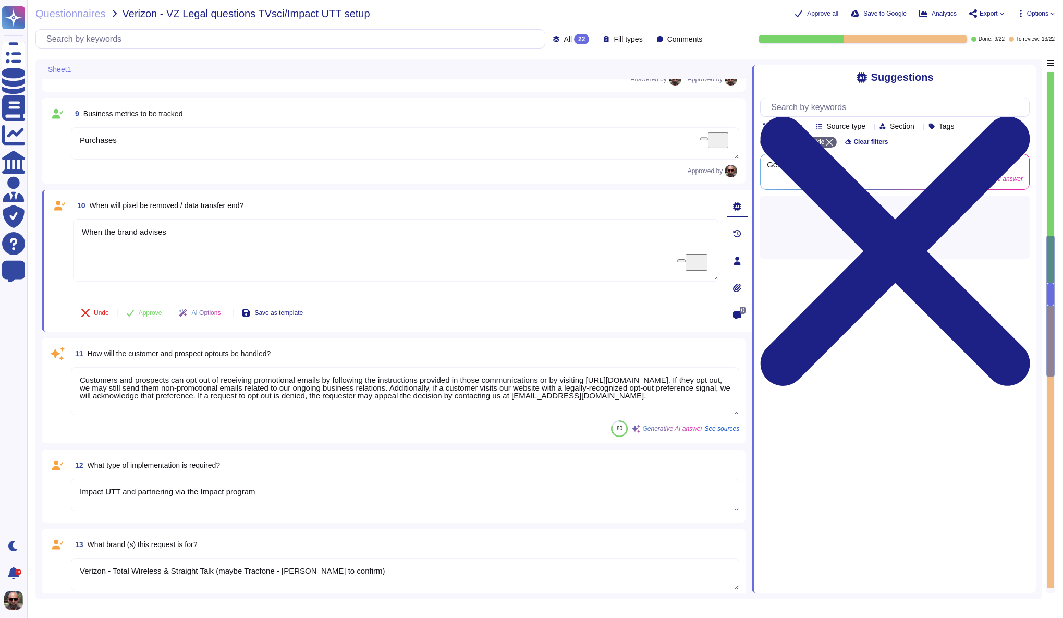
type textarea "Partner Centric is supporting adding tvScientific to the Impact program"
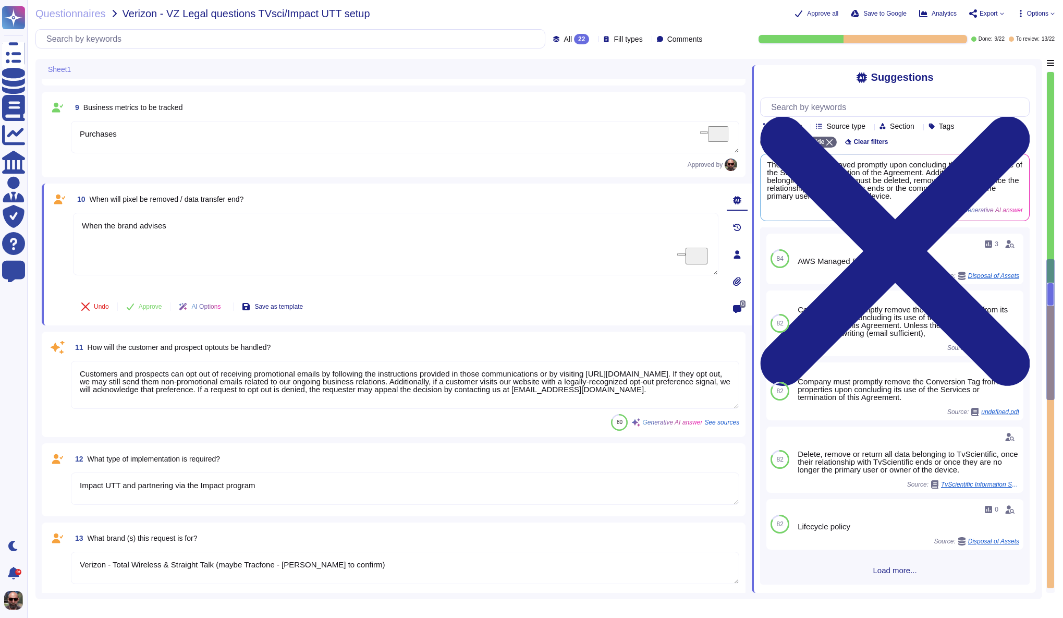
type textarea "We are working with [PERSON_NAME] ([PERSON_NAME][EMAIL_ADDRESS][DOMAIN_NAME])"
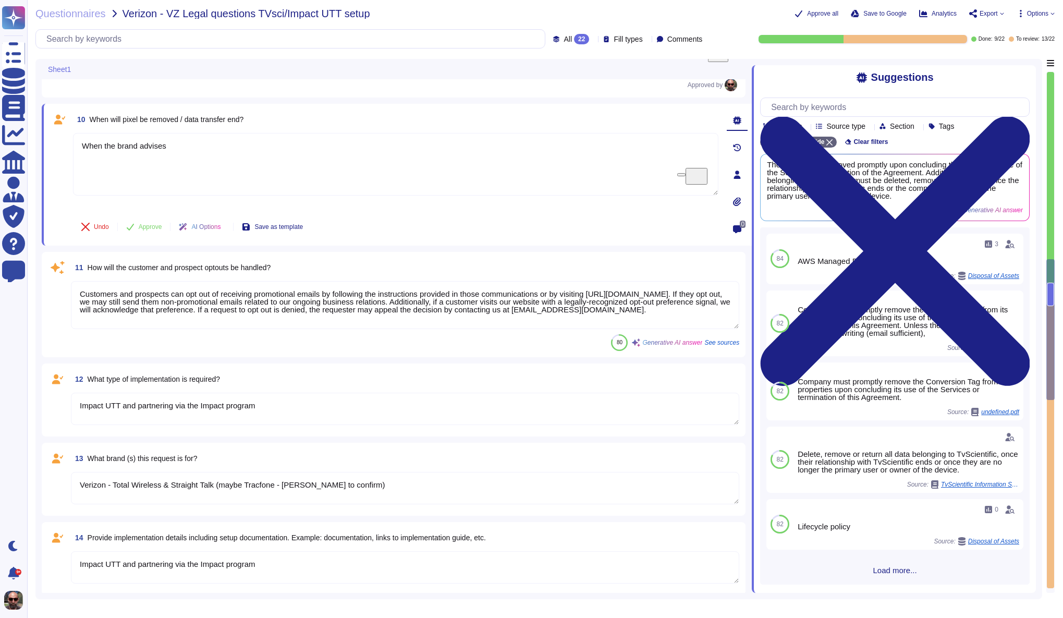
scroll to position [867, 0]
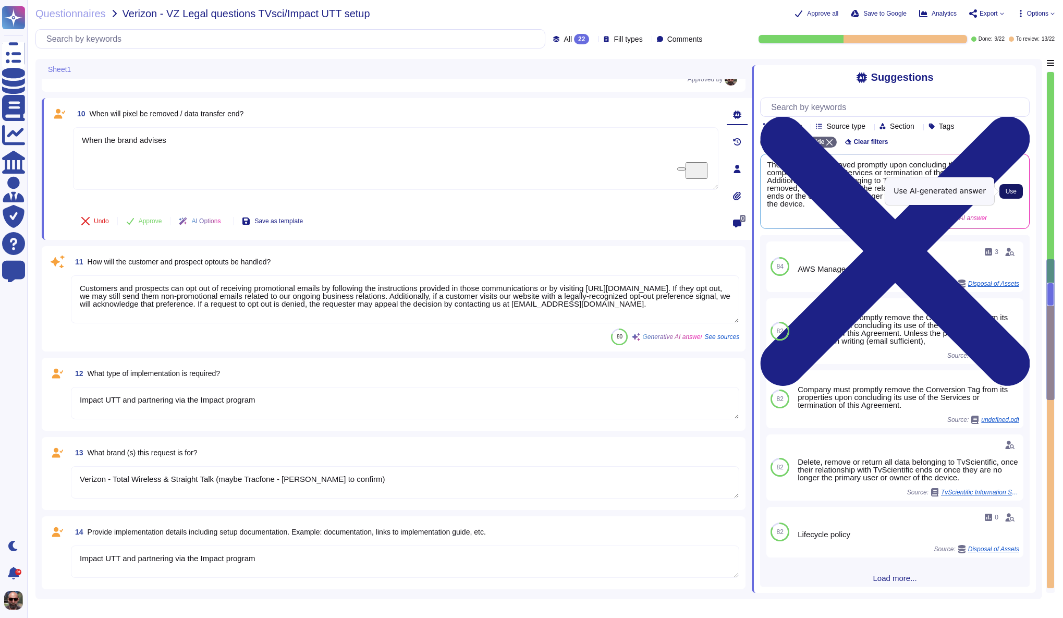
click at [1006, 188] on span "Use" at bounding box center [1011, 191] width 11 height 6
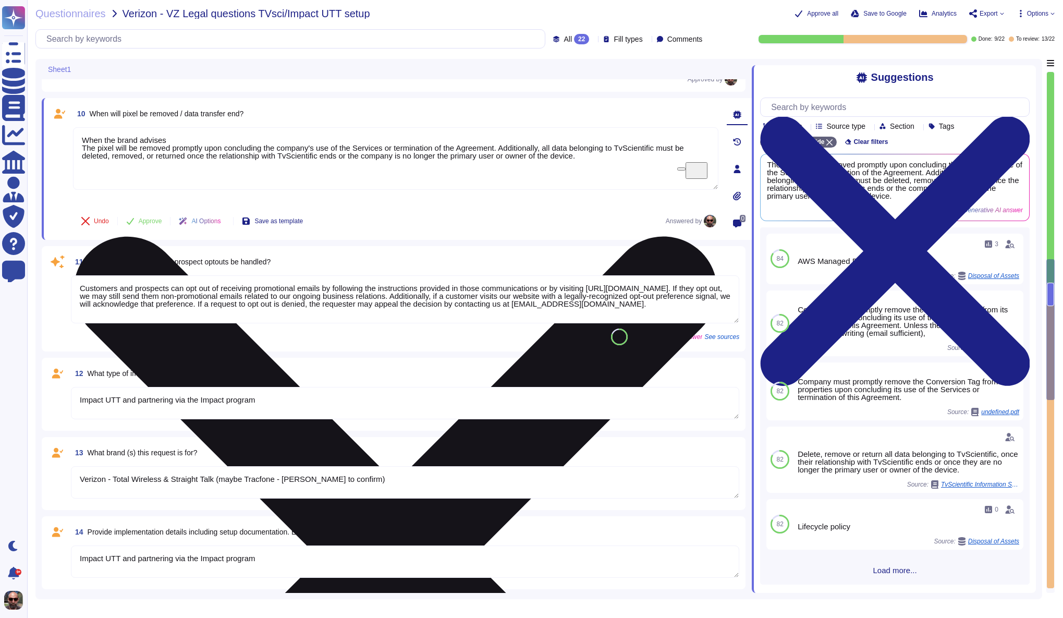
drag, startPoint x: 192, startPoint y: 139, endPoint x: 81, endPoint y: 139, distance: 111.6
click at [81, 139] on textarea "When the brand advises The pixel will be removed promptly upon concluding the c…" at bounding box center [395, 158] width 645 height 63
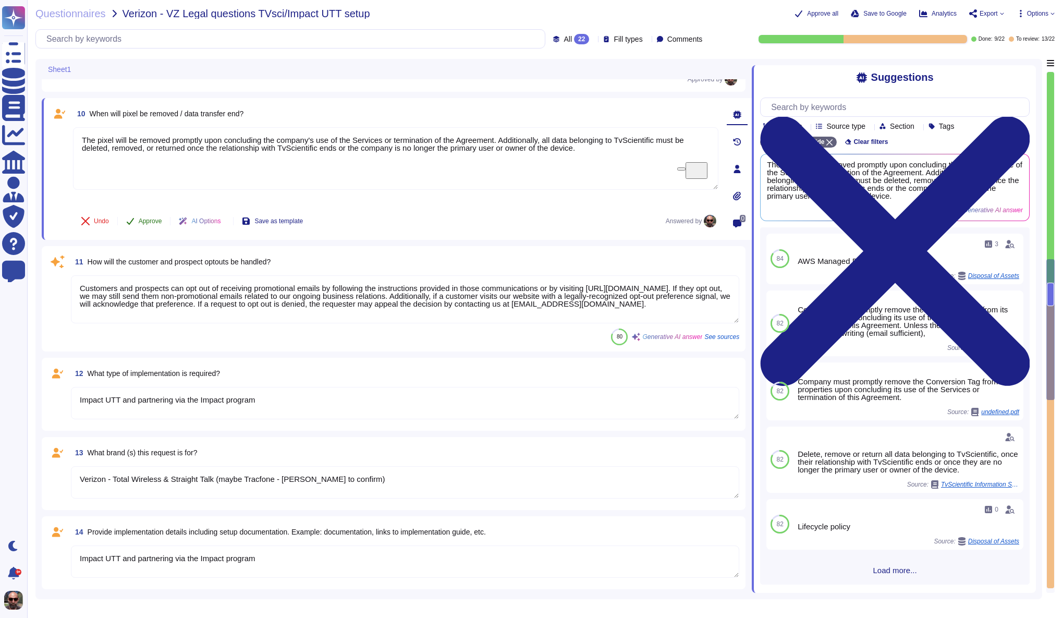
type textarea "The pixel will be removed promptly upon concluding the company's use of the Ser…"
click at [138, 224] on button "Approve" at bounding box center [144, 221] width 53 height 21
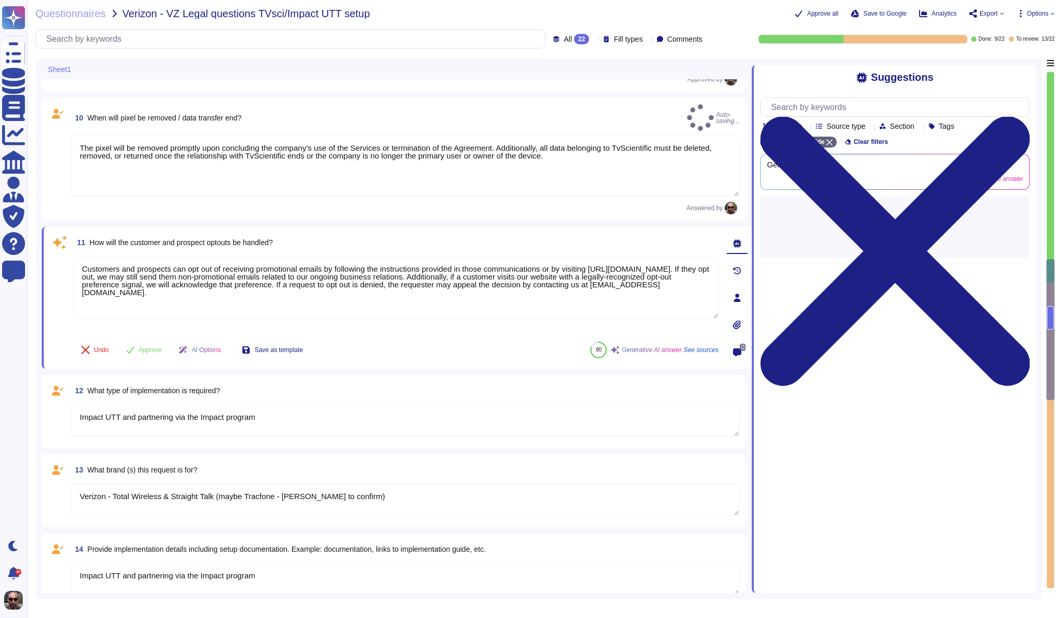
type textarea "We are working with [PERSON_NAME] ([PERSON_NAME][EMAIL_ADDRESS][DOMAIN_NAME])"
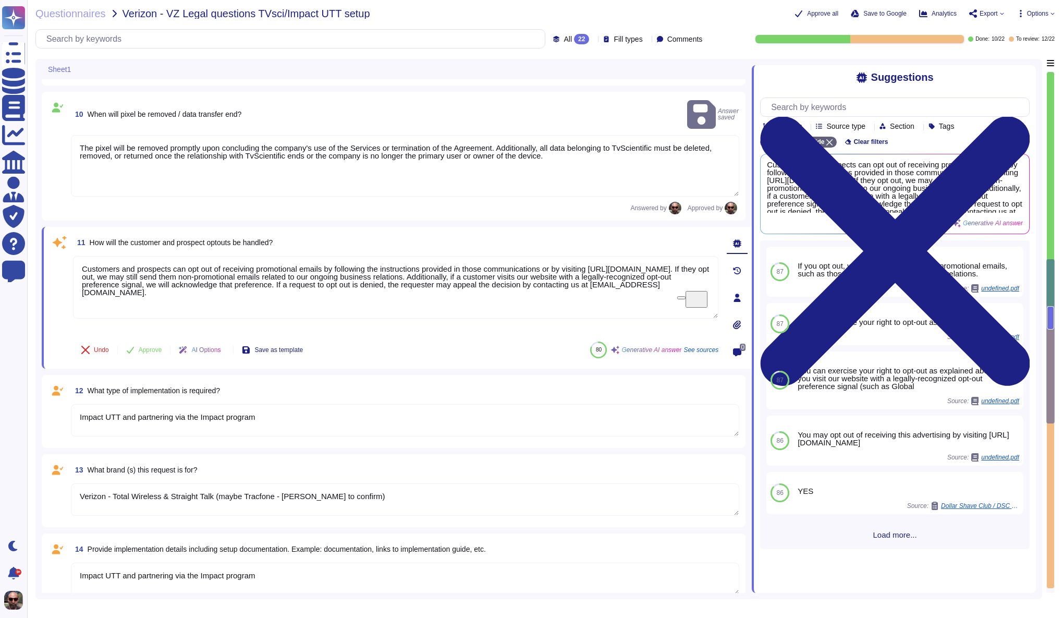
type textarea "No"
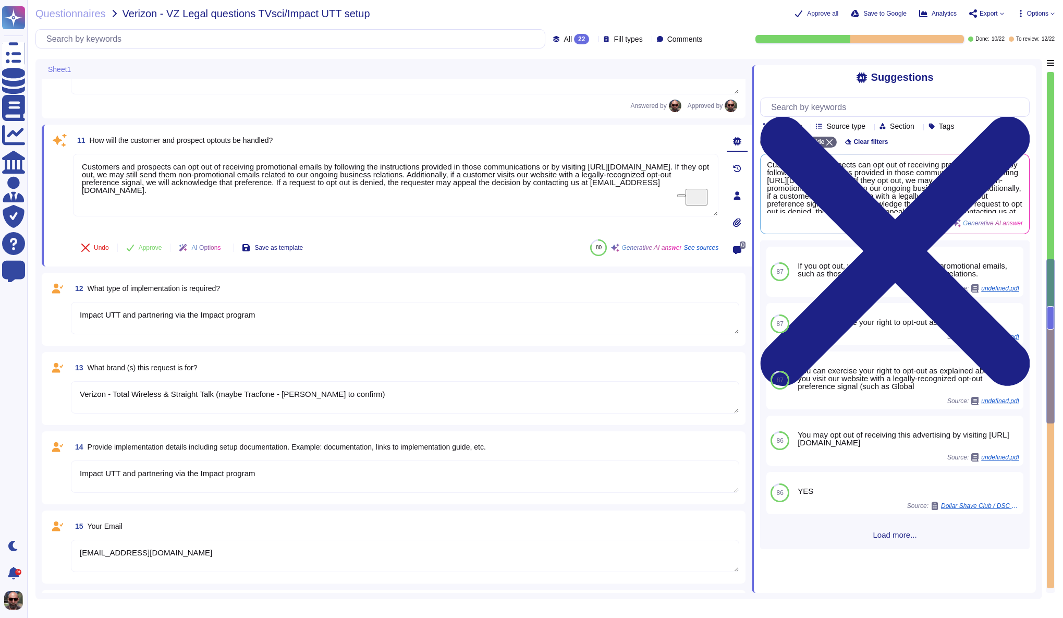
scroll to position [982, 0]
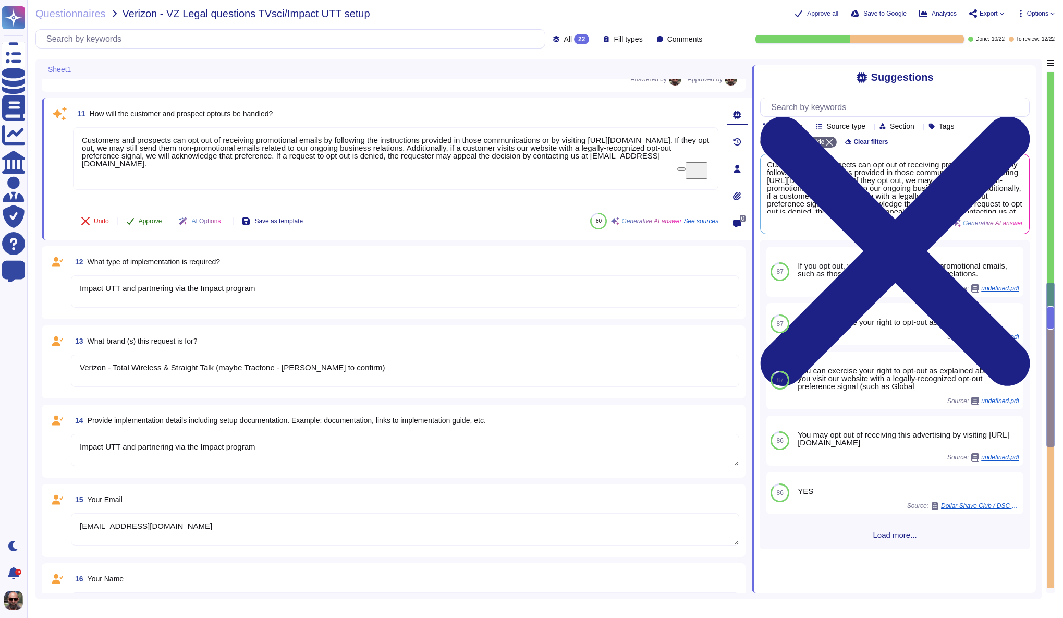
click at [139, 222] on span "Approve" at bounding box center [150, 221] width 23 height 6
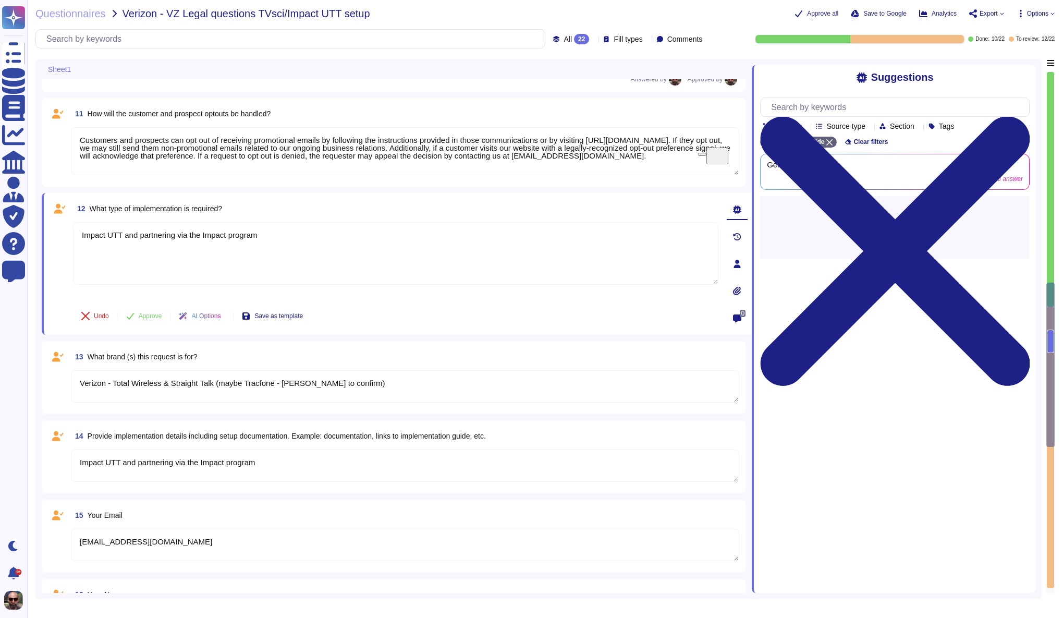
type textarea "No"
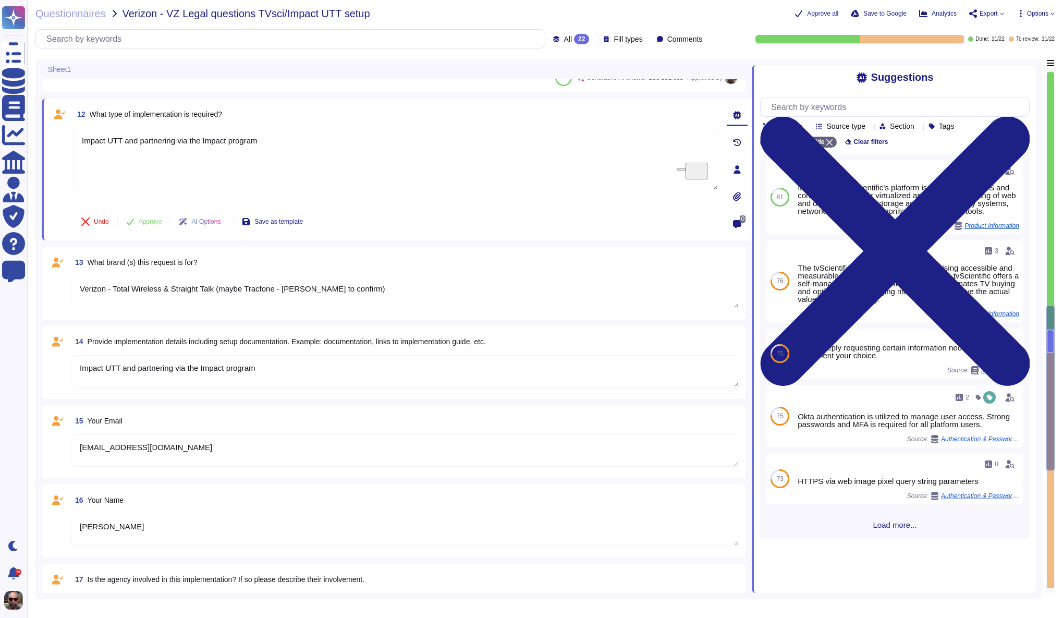
scroll to position [1089, 0]
type textarea "Commercial View > exposed IP address captured > Deterministic match to conversi…"
click at [139, 218] on span "Approve" at bounding box center [150, 221] width 23 height 6
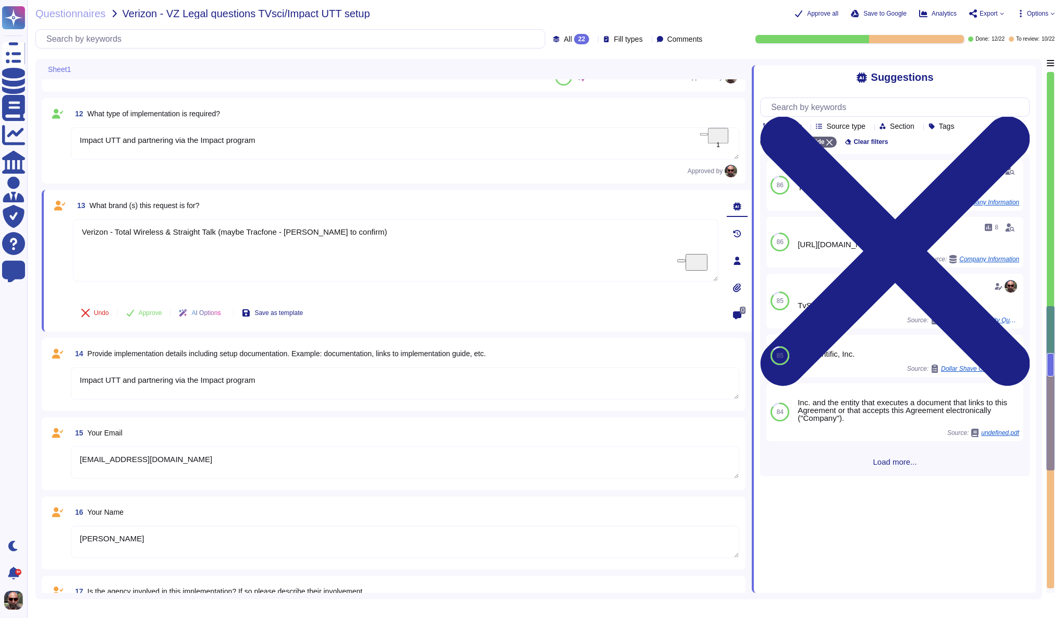
scroll to position [1175, 0]
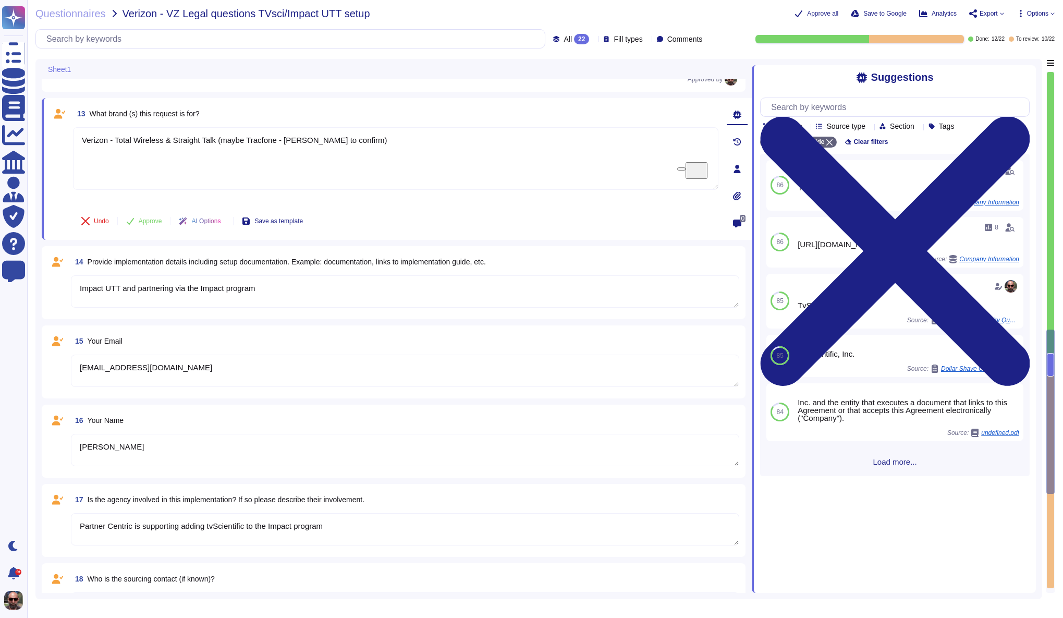
type textarea "Medium"
click at [148, 221] on span "Approve" at bounding box center [150, 221] width 23 height 6
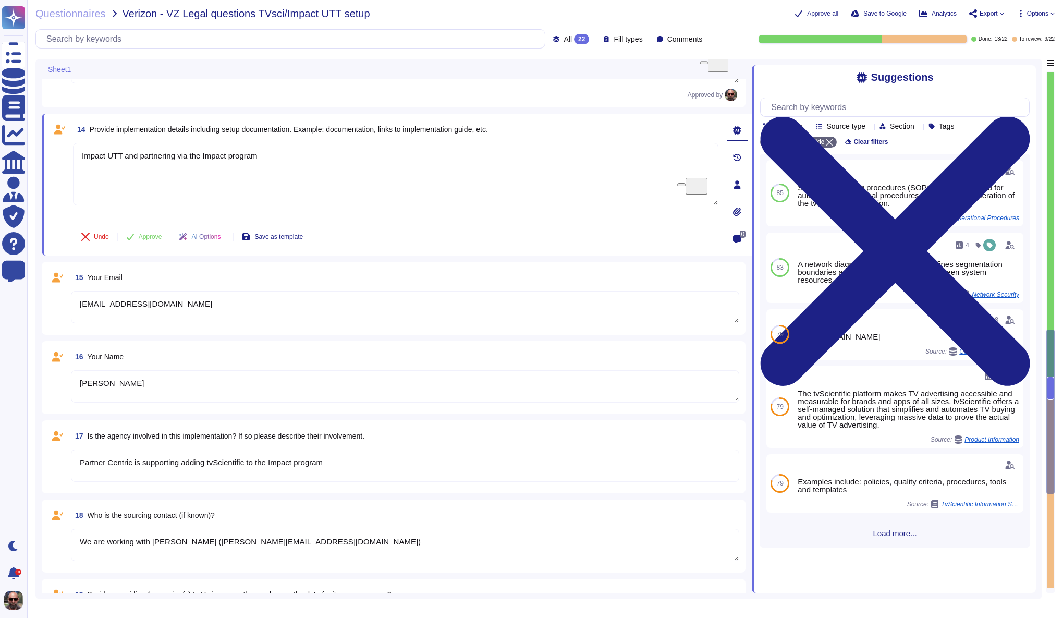
scroll to position [1260, 0]
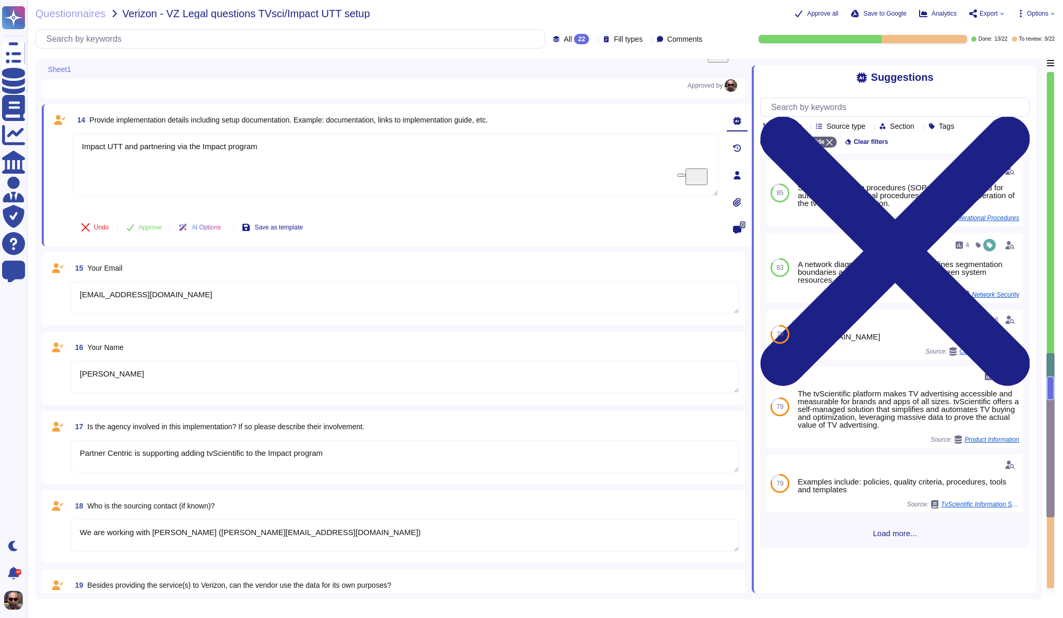
type textarea "Most recent thread: Re: [E] TVScientific/Impact UTT Tech Updates - Integration …"
click at [166, 227] on button "Approve" at bounding box center [144, 227] width 53 height 21
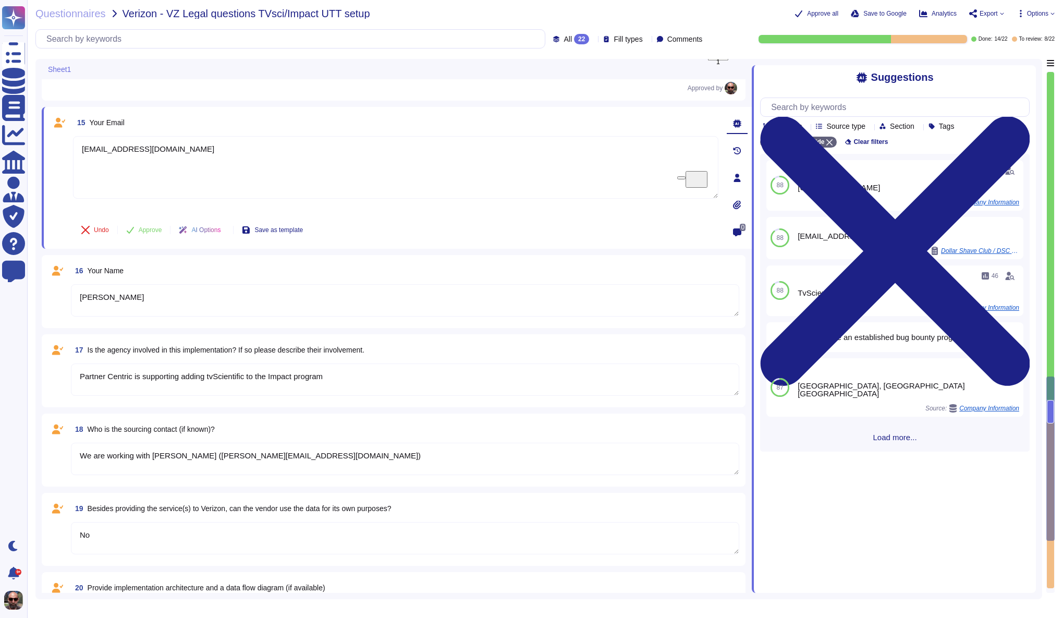
scroll to position [1346, 0]
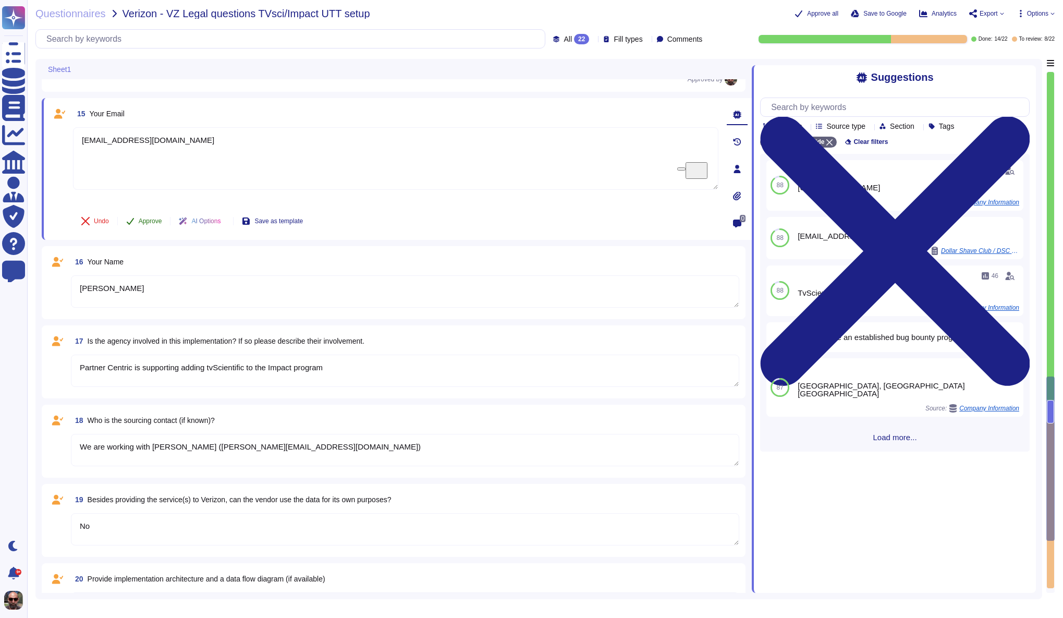
click at [141, 225] on button "Approve" at bounding box center [144, 221] width 53 height 21
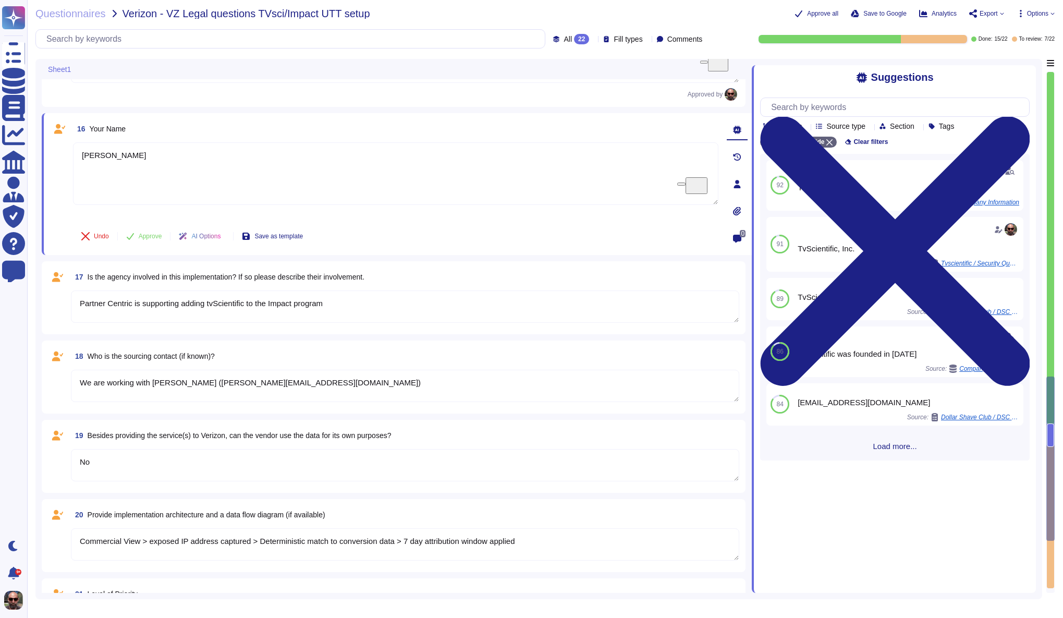
scroll to position [1431, 0]
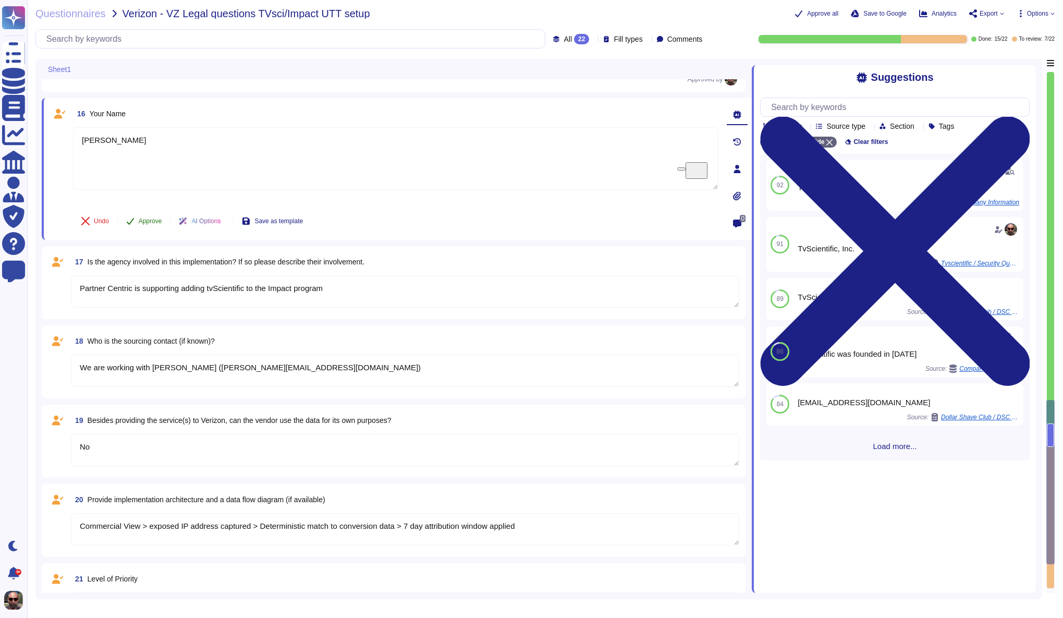
click at [143, 224] on span "Approve" at bounding box center [150, 221] width 23 height 6
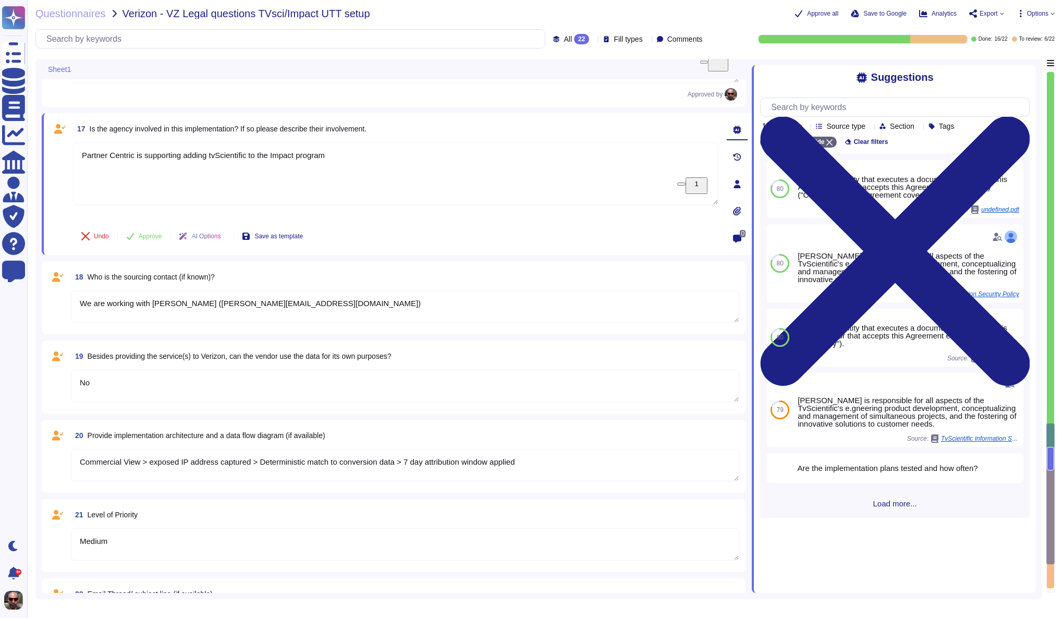
scroll to position [1517, 0]
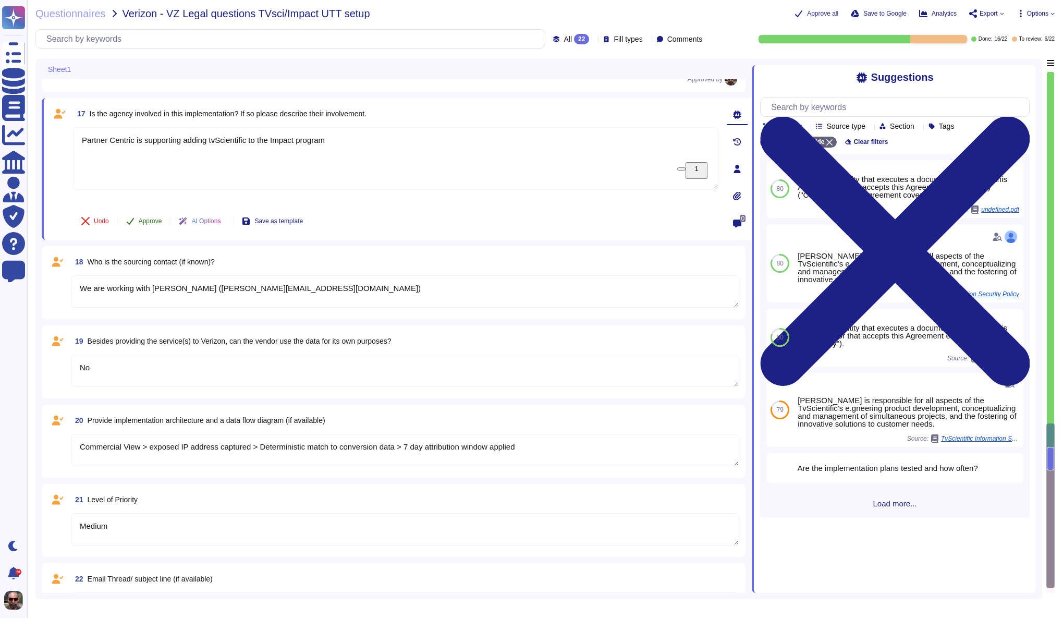
click at [143, 221] on span "Approve" at bounding box center [150, 221] width 23 height 6
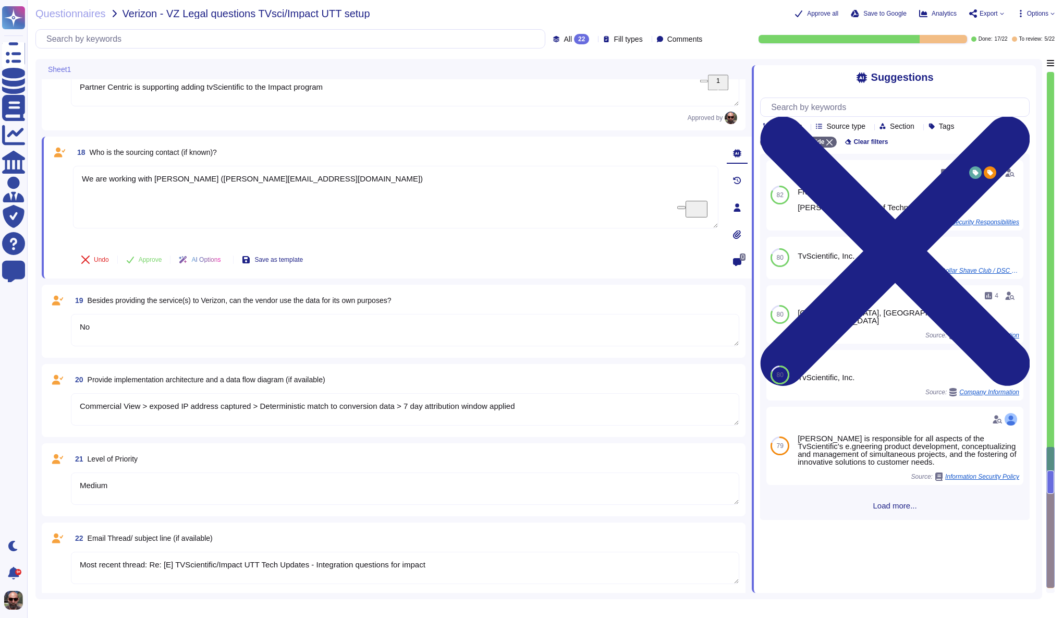
scroll to position [1573, 0]
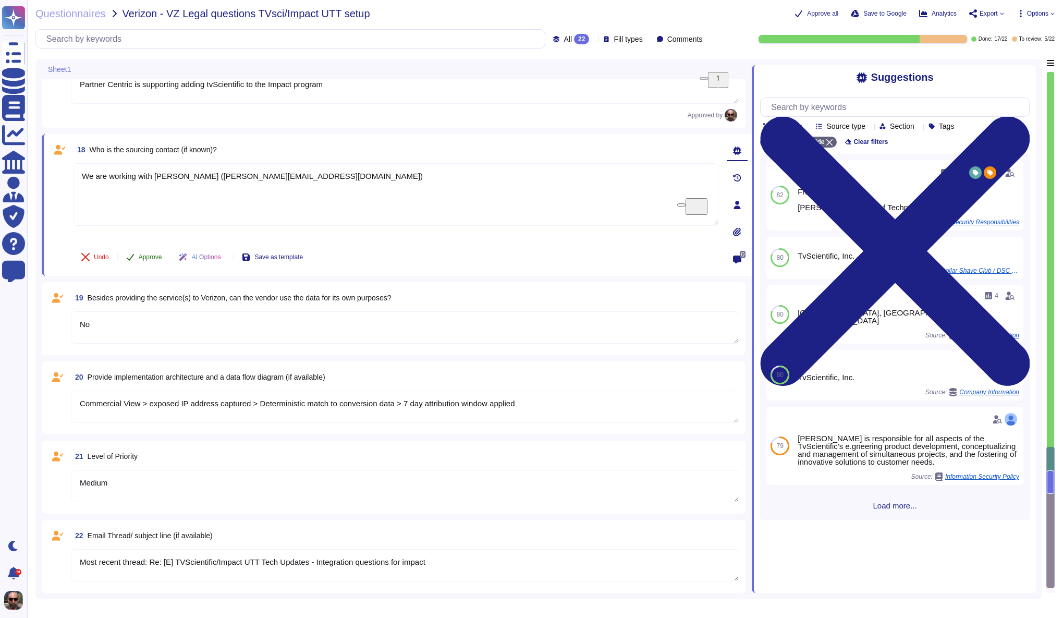
click at [151, 256] on span "Approve" at bounding box center [150, 257] width 23 height 6
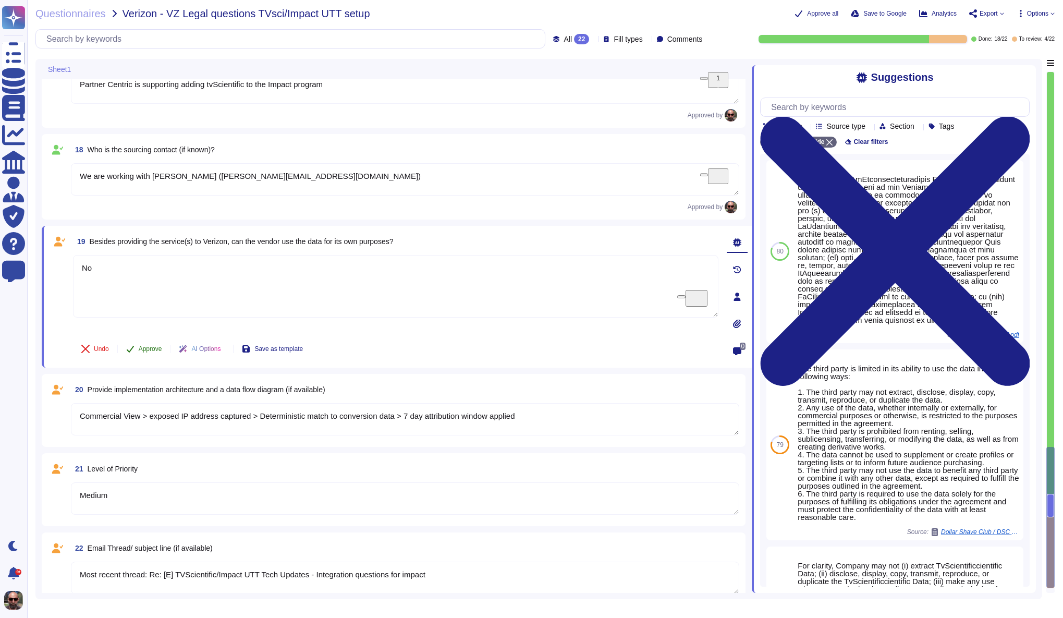
click at [152, 351] on span "Approve" at bounding box center [150, 349] width 23 height 6
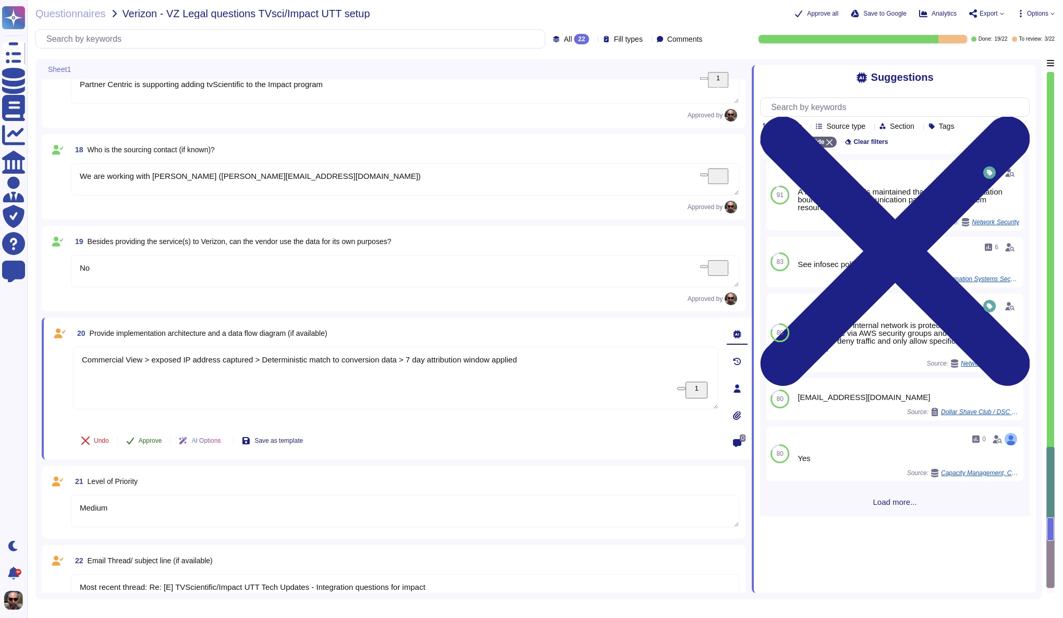
scroll to position [1591, 0]
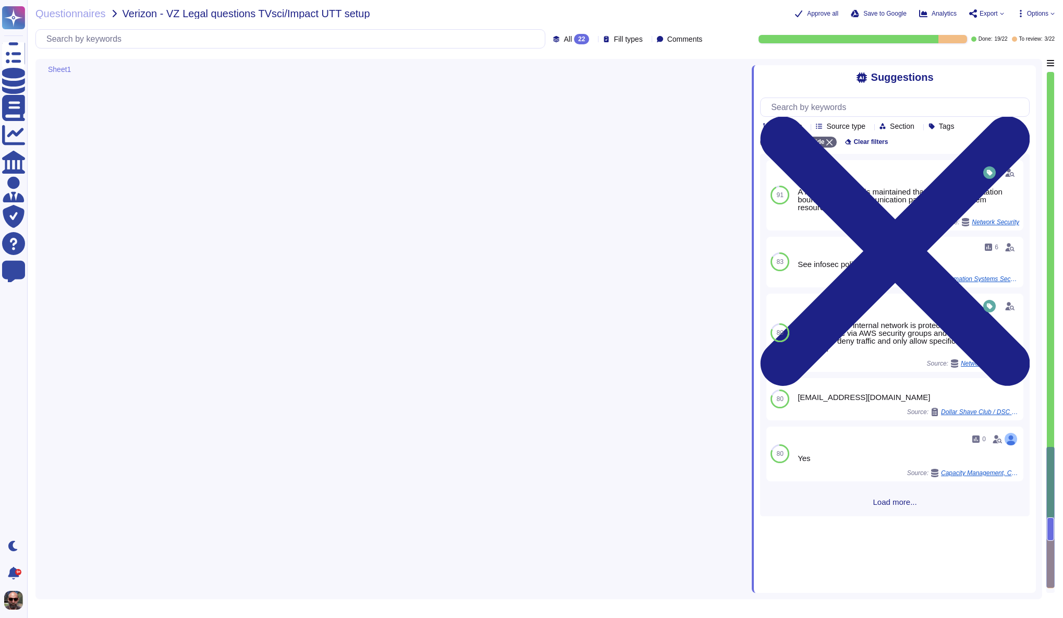
type textarea "[EMAIL_ADDRESS][DOMAIN_NAME]"
type textarea "[PERSON_NAME]"
type textarea "Partner Centric is supporting adding tvScientific to the Impact program"
type textarea "We are working with [PERSON_NAME] ([PERSON_NAME][EMAIL_ADDRESS][DOMAIN_NAME])"
type textarea "No"
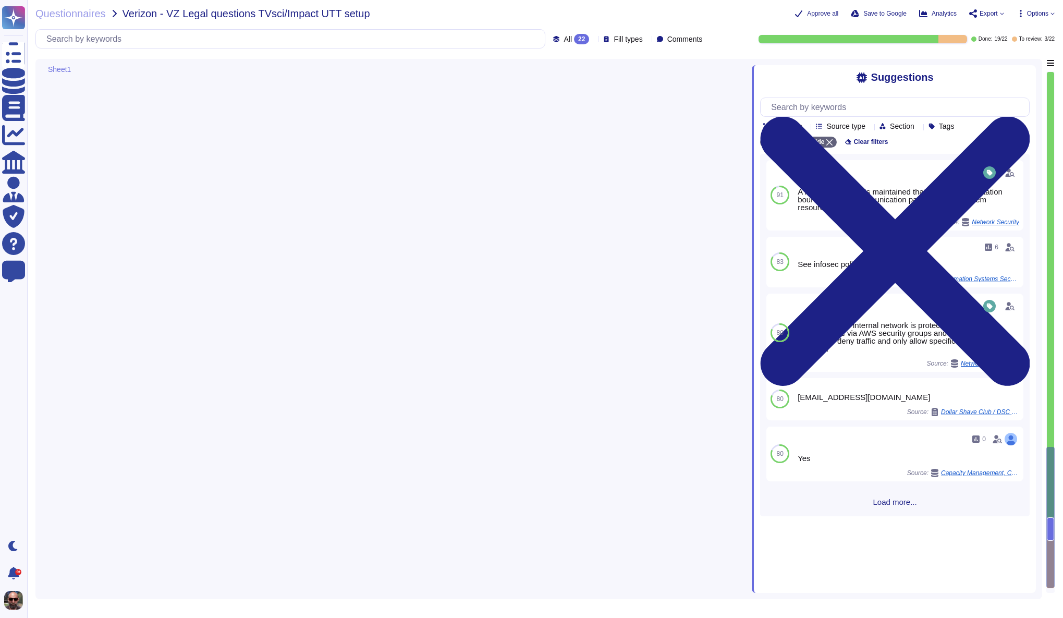
type textarea "Commercial View > exposed IP address captured > Deterministic match to conversi…"
type textarea "Medium"
type textarea "Most recent thread: Re: [E] TVScientific/Impact UTT Tech Updates - Integration …"
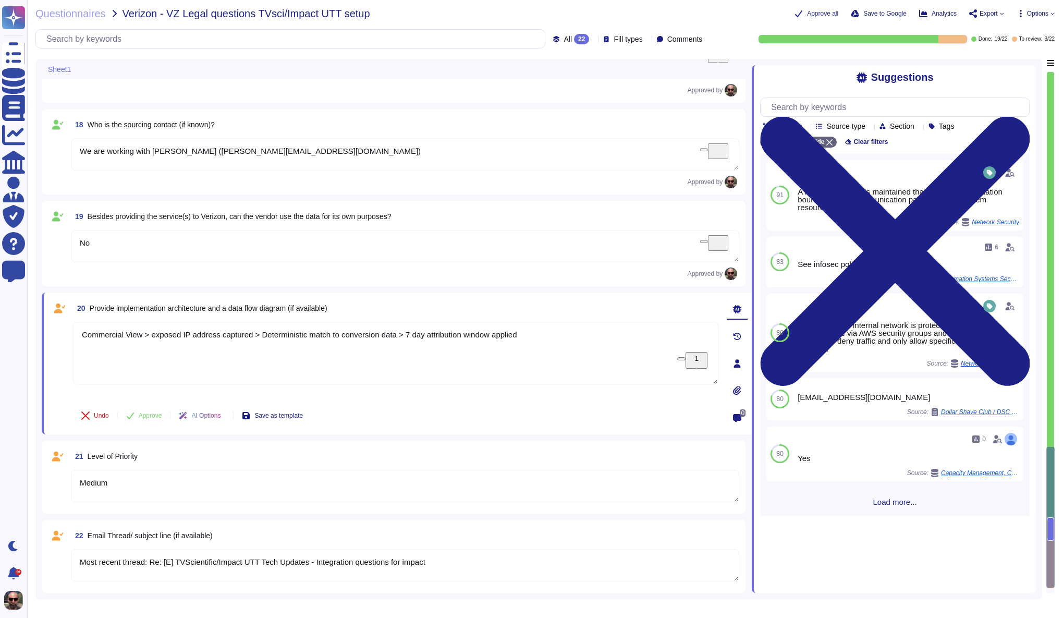
click at [162, 416] on span "Approve" at bounding box center [150, 415] width 23 height 6
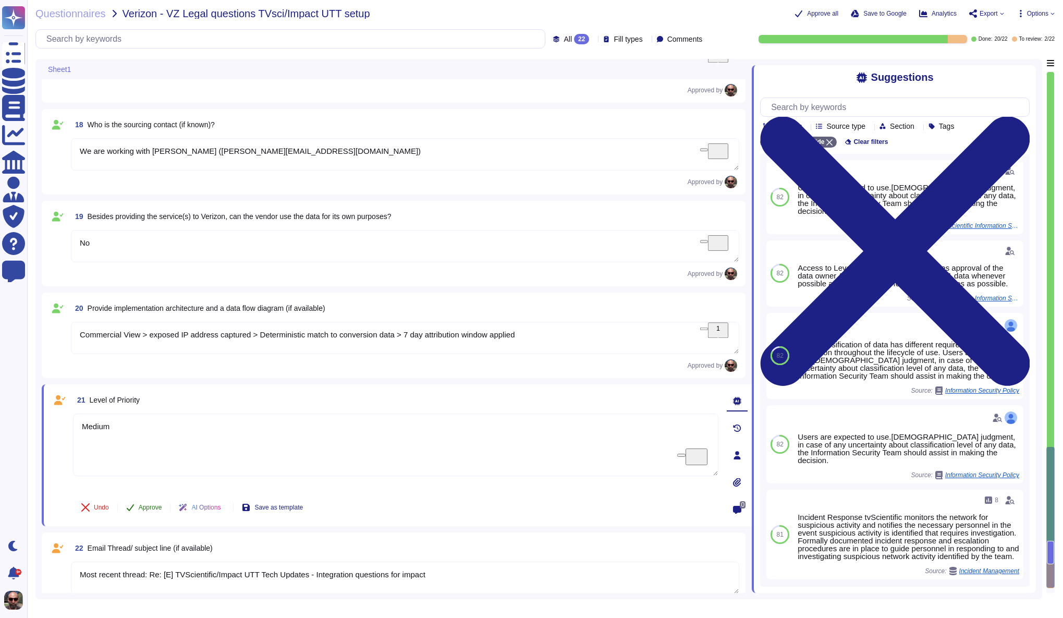
click at [155, 508] on span "Approve" at bounding box center [150, 507] width 23 height 6
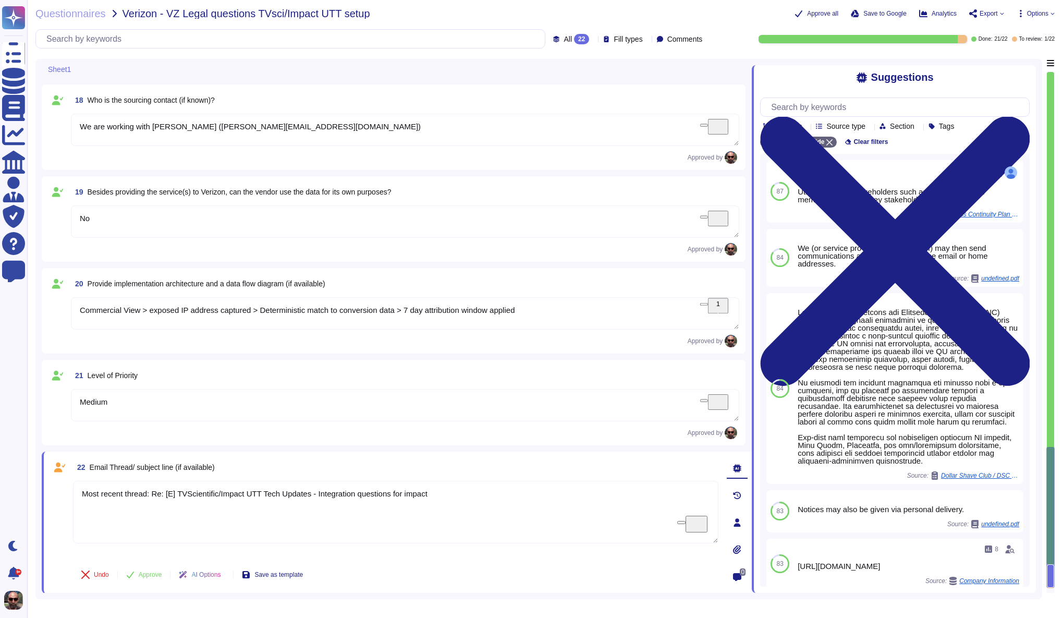
scroll to position [1616, 0]
click at [158, 574] on span "Approve" at bounding box center [150, 574] width 23 height 6
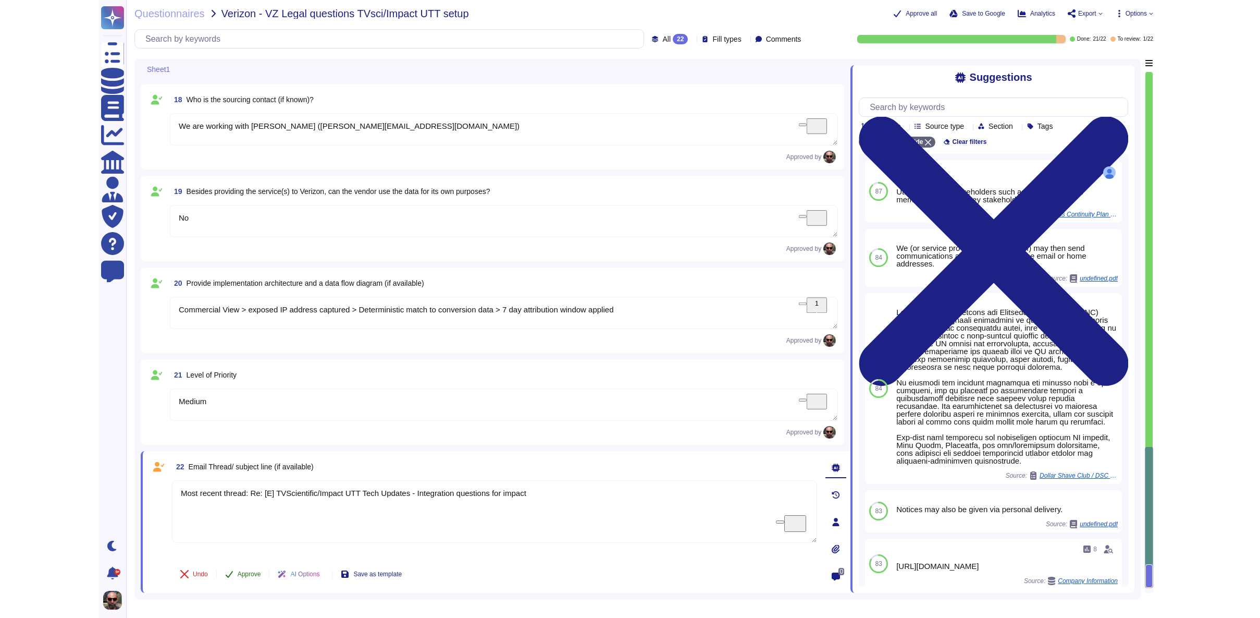
scroll to position [1606, 0]
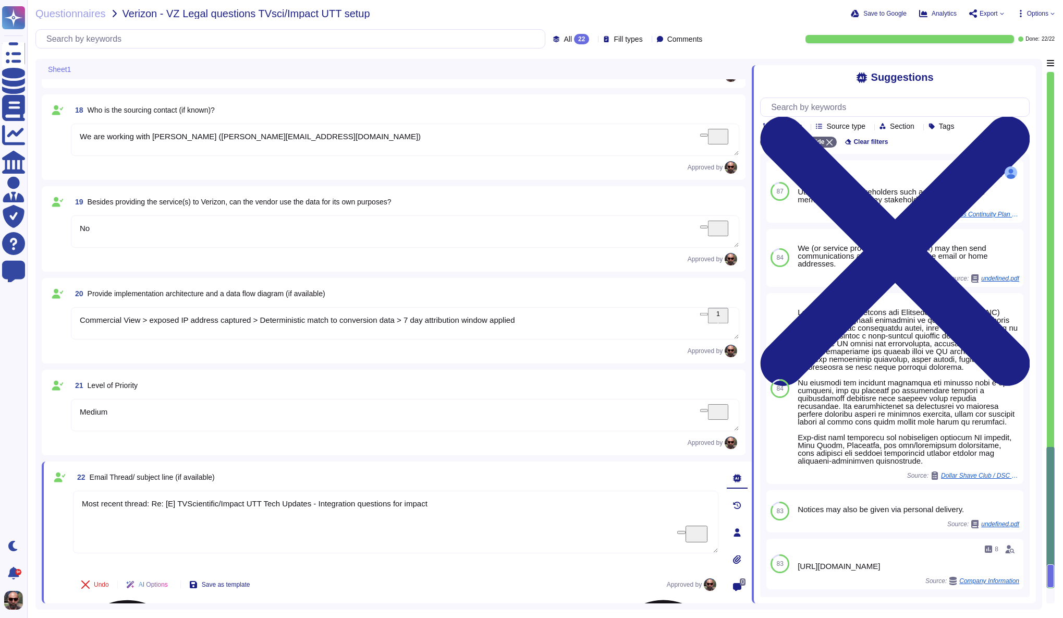
click at [297, 513] on textarea "Most recent thread: Re: [E] TVScientific/Impact UTT Tech Updates - Integration …" at bounding box center [395, 522] width 645 height 63
click at [166, 540] on textarea "Most recent thread: Re: [E] TVScientific/Impact UTT Tech Updates - Integration …" at bounding box center [395, 522] width 645 height 63
click at [888, 14] on span "Save to Google" at bounding box center [884, 13] width 43 height 6
